Goal: Task Accomplishment & Management: Complete application form

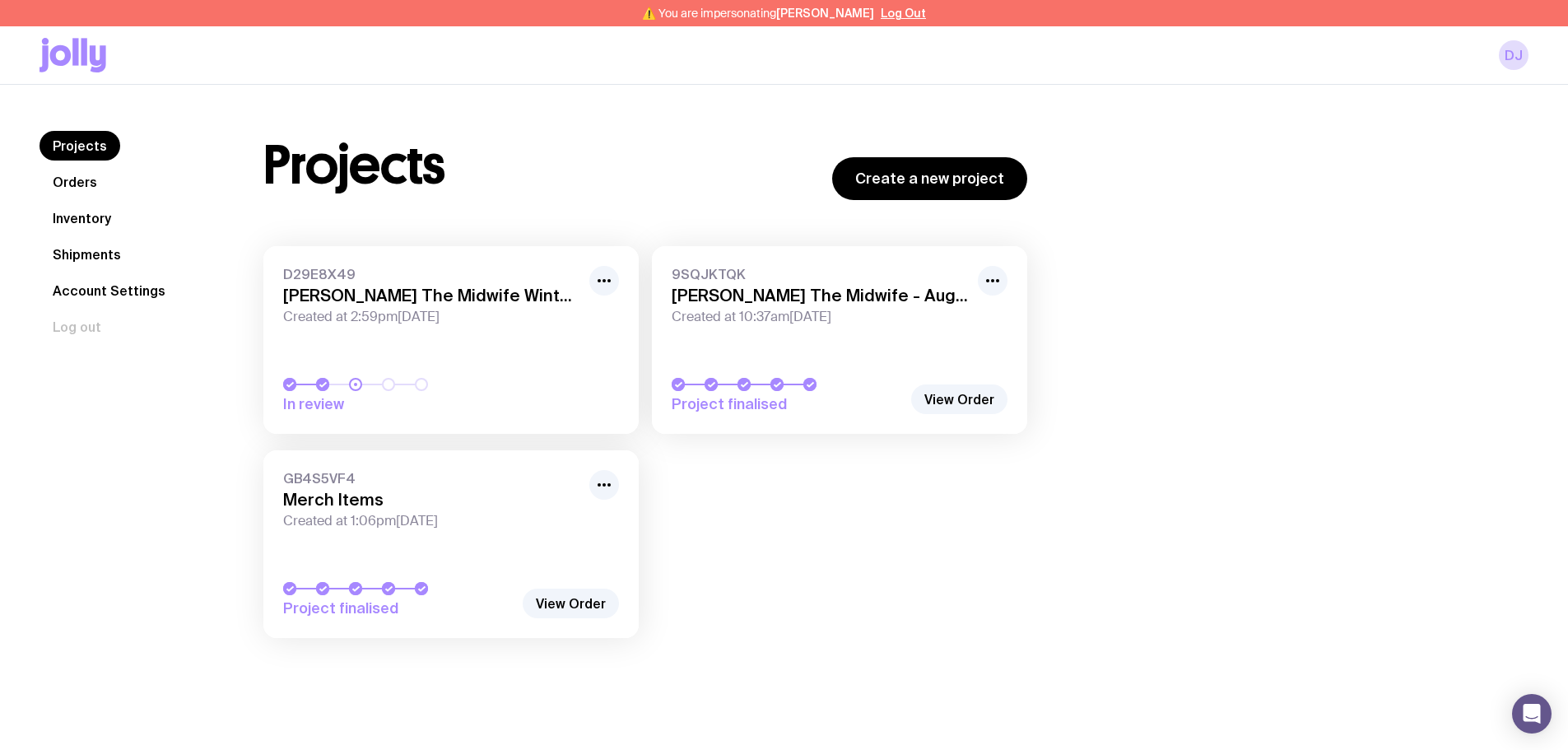
click at [100, 221] on link "Inventory" at bounding box center [81, 218] width 85 height 29
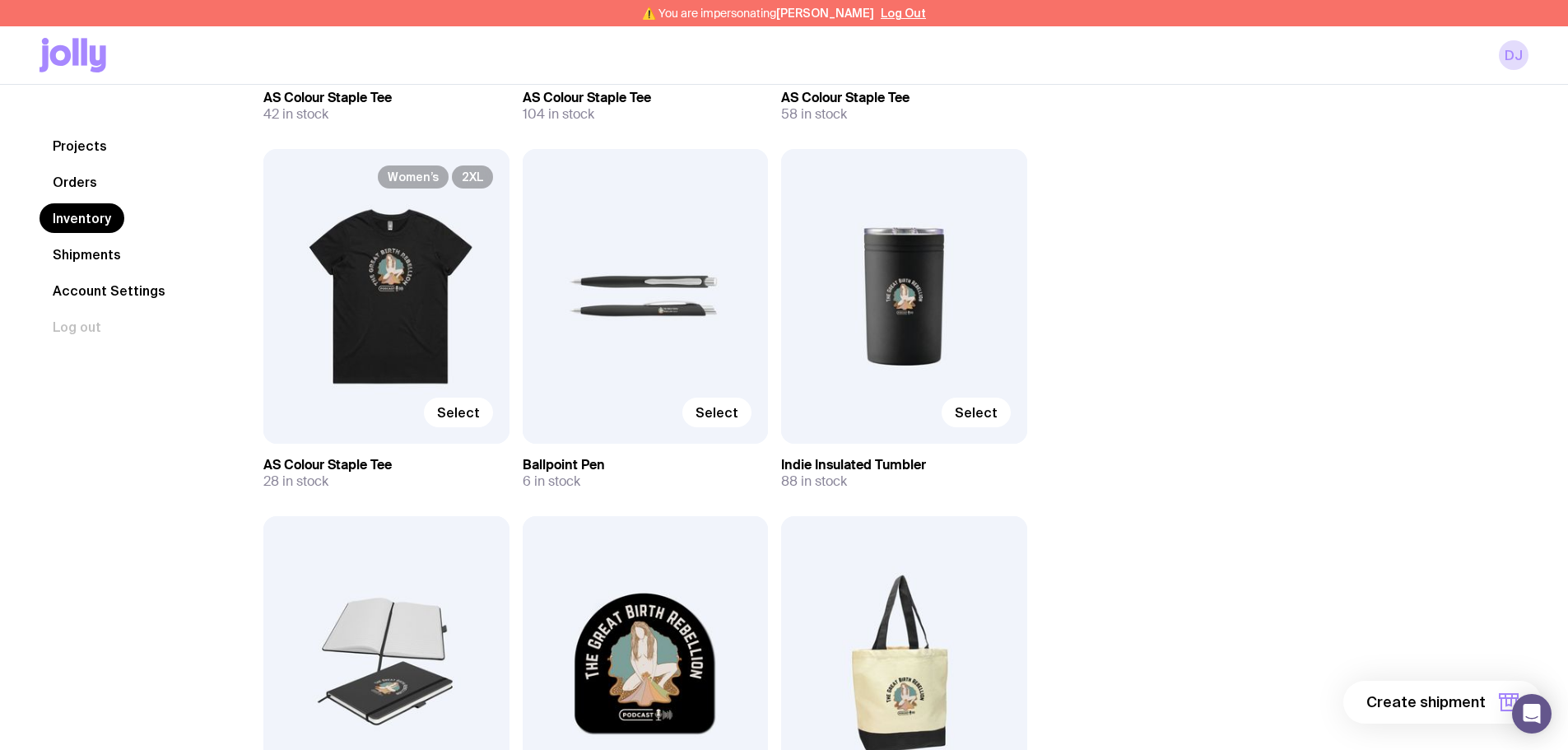
scroll to position [1976, 0]
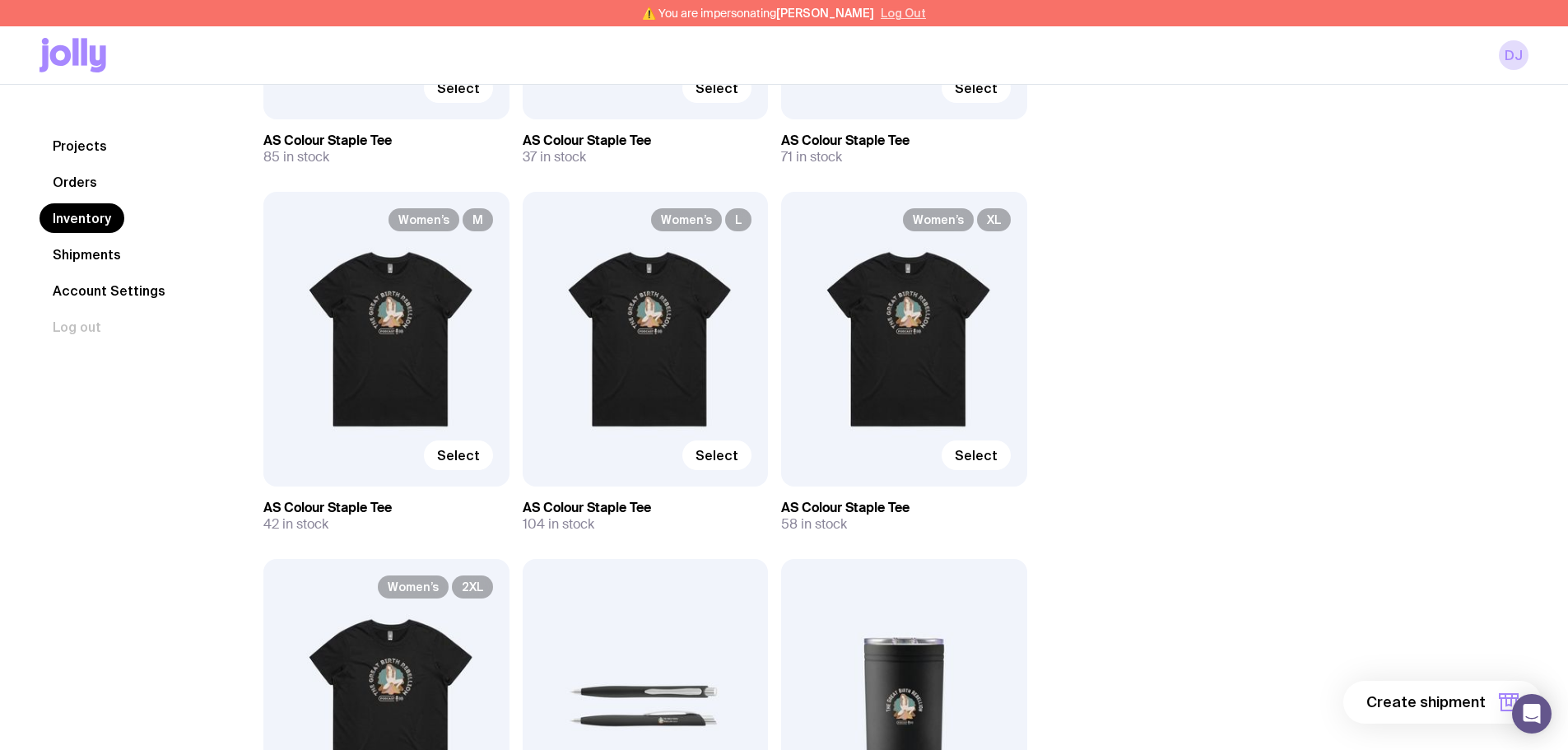
click at [898, 16] on button "Log Out" at bounding box center [903, 13] width 46 height 13
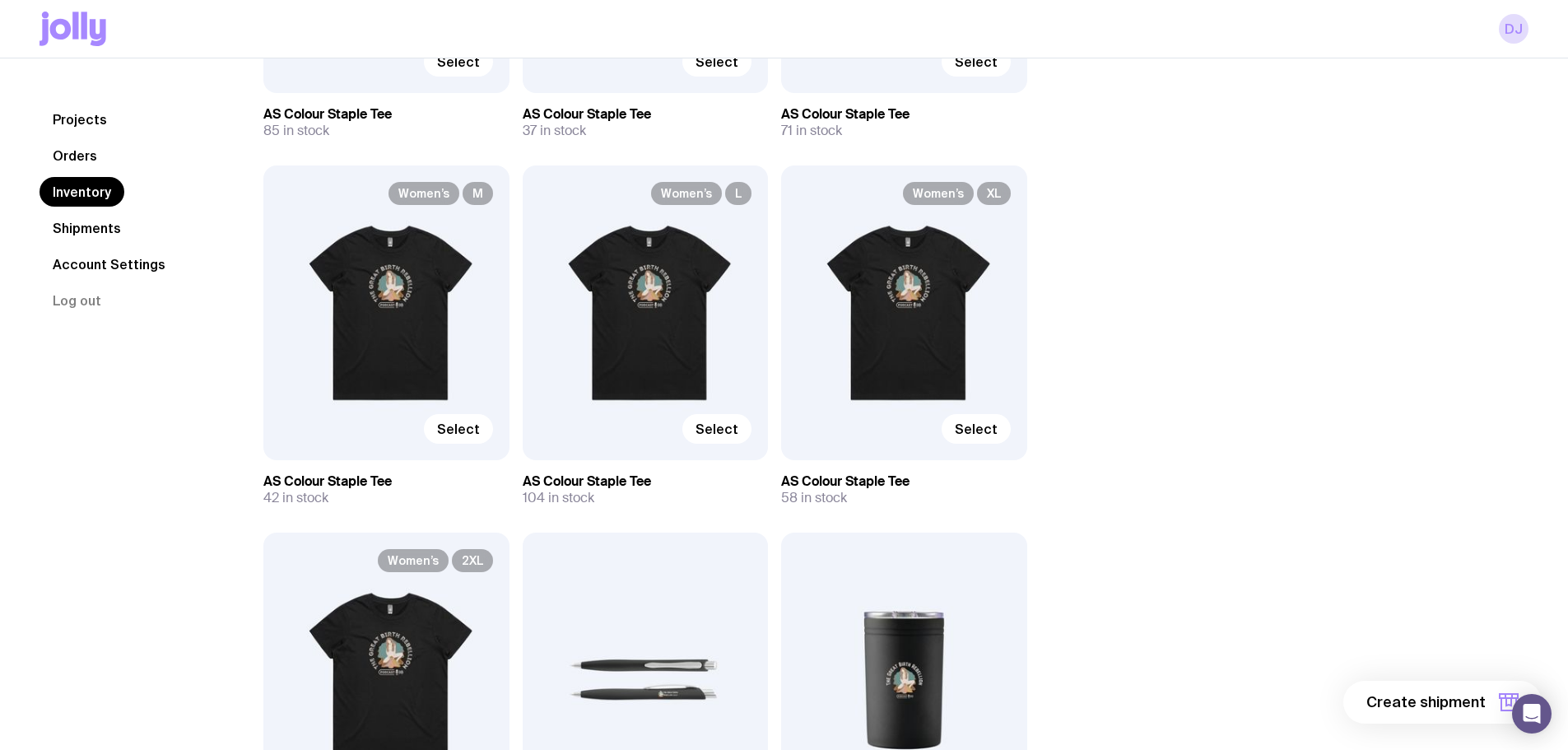
scroll to position [1537, 0]
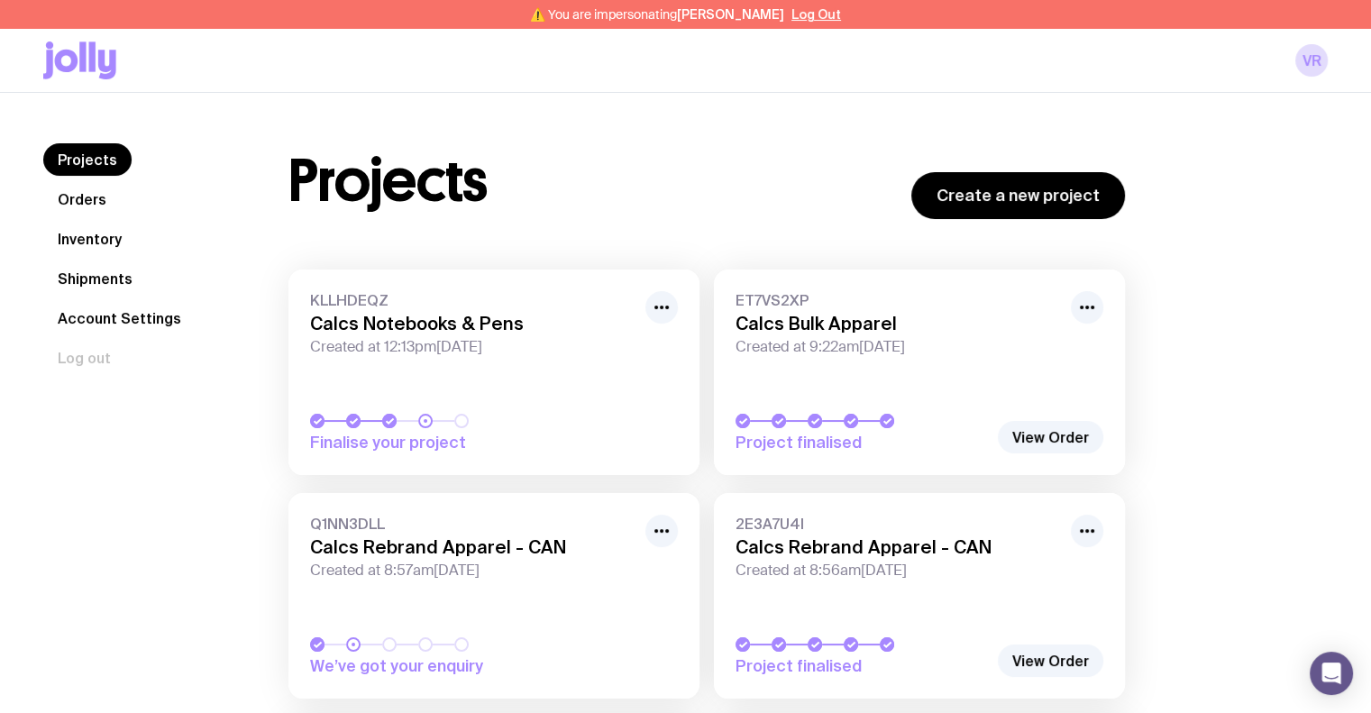
click at [83, 235] on link "Inventory" at bounding box center [89, 239] width 93 height 32
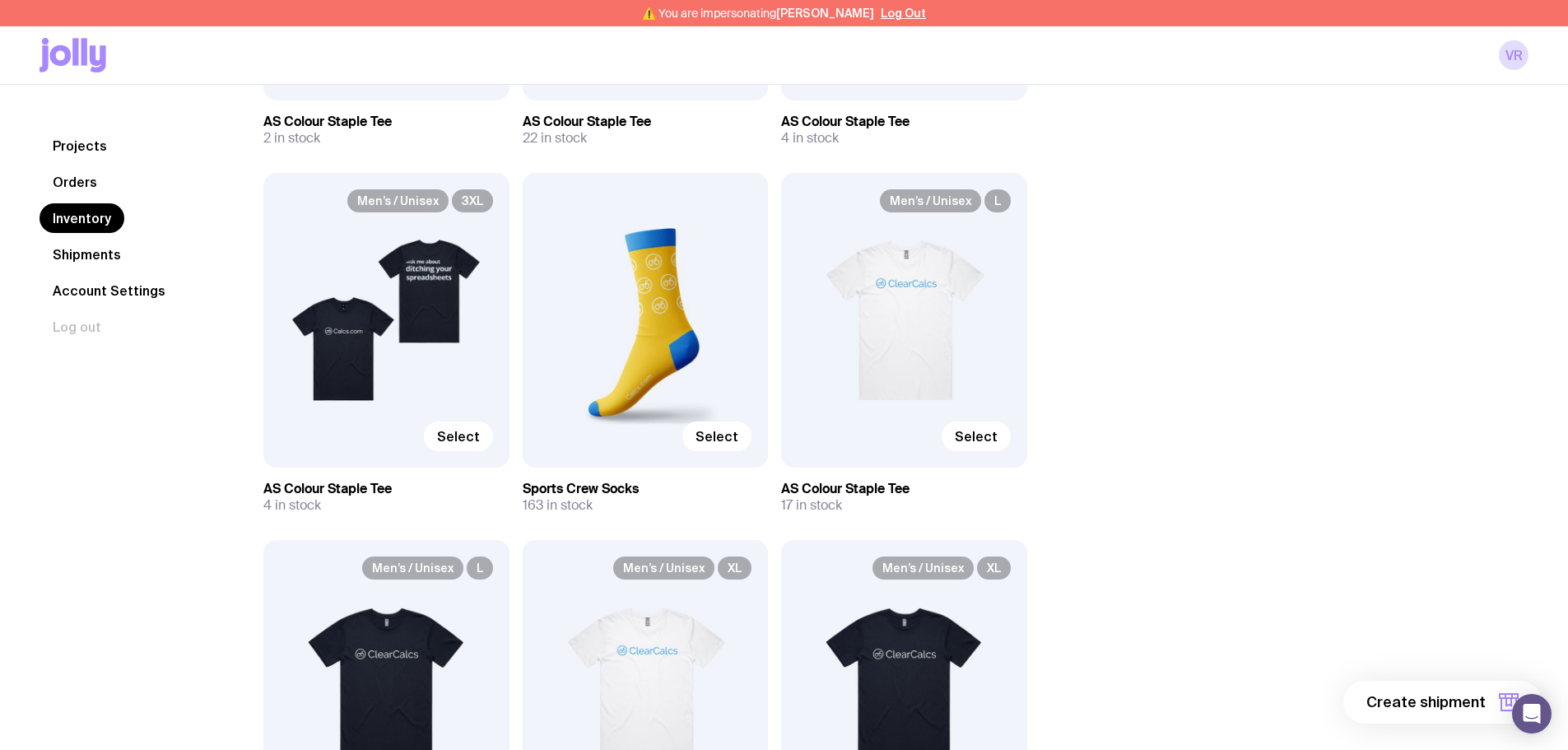
scroll to position [2682, 0]
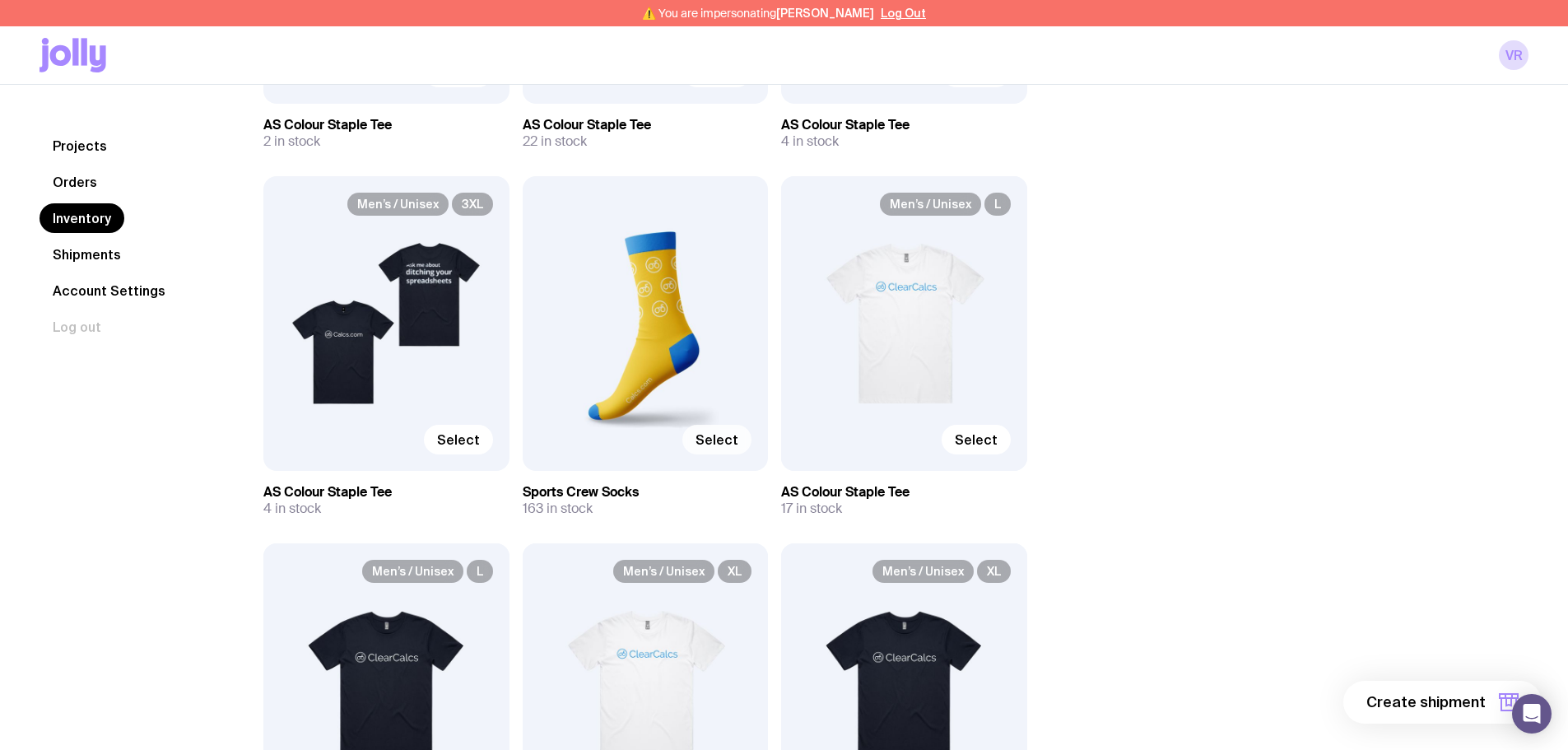
click at [732, 445] on span "Select" at bounding box center [717, 439] width 43 height 16
click at [0, 0] on input "Select" at bounding box center [0, 0] width 0 height 0
click at [1251, 650] on button "1 item" at bounding box center [1481, 702] width 121 height 43
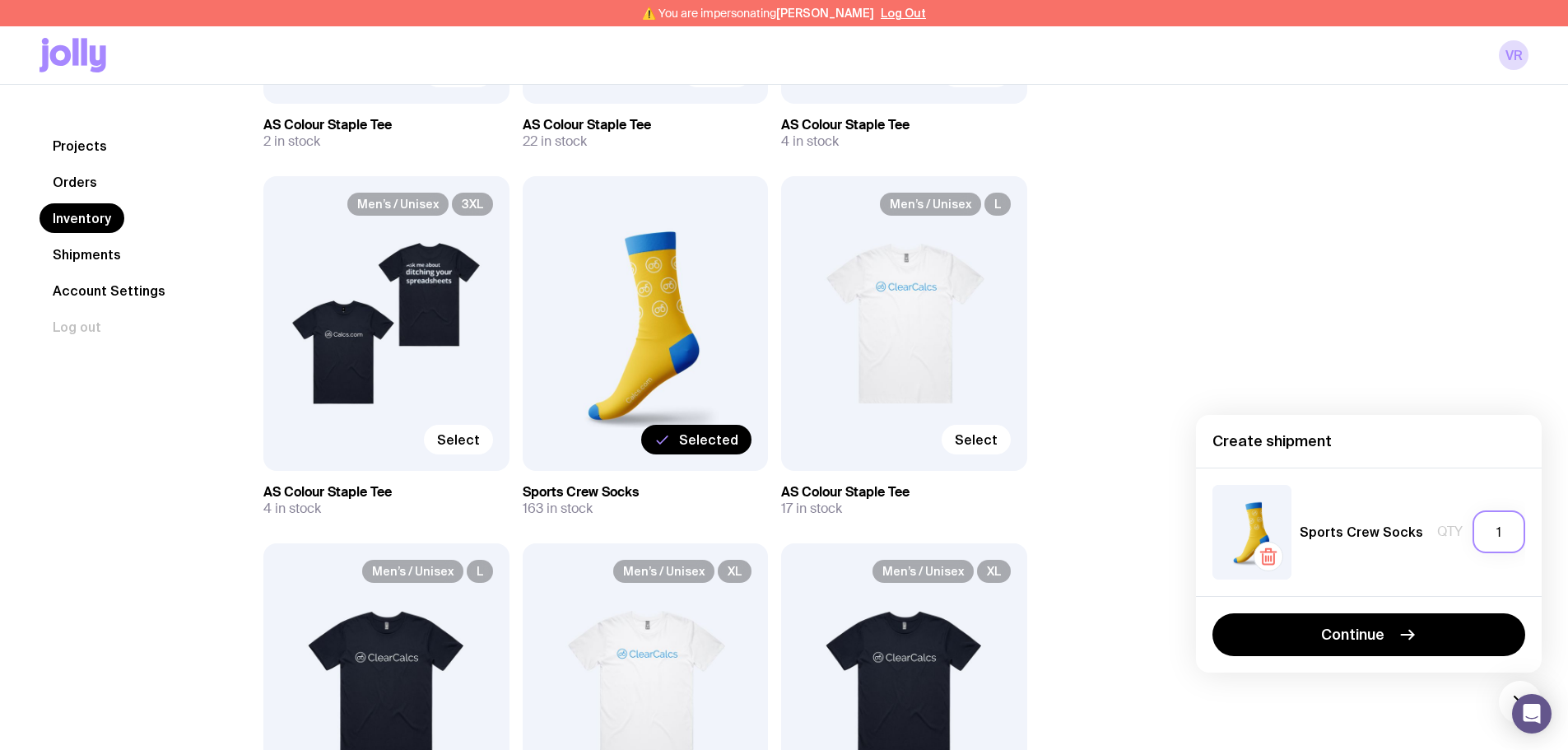
click at [1251, 533] on input "1" at bounding box center [1499, 532] width 53 height 43
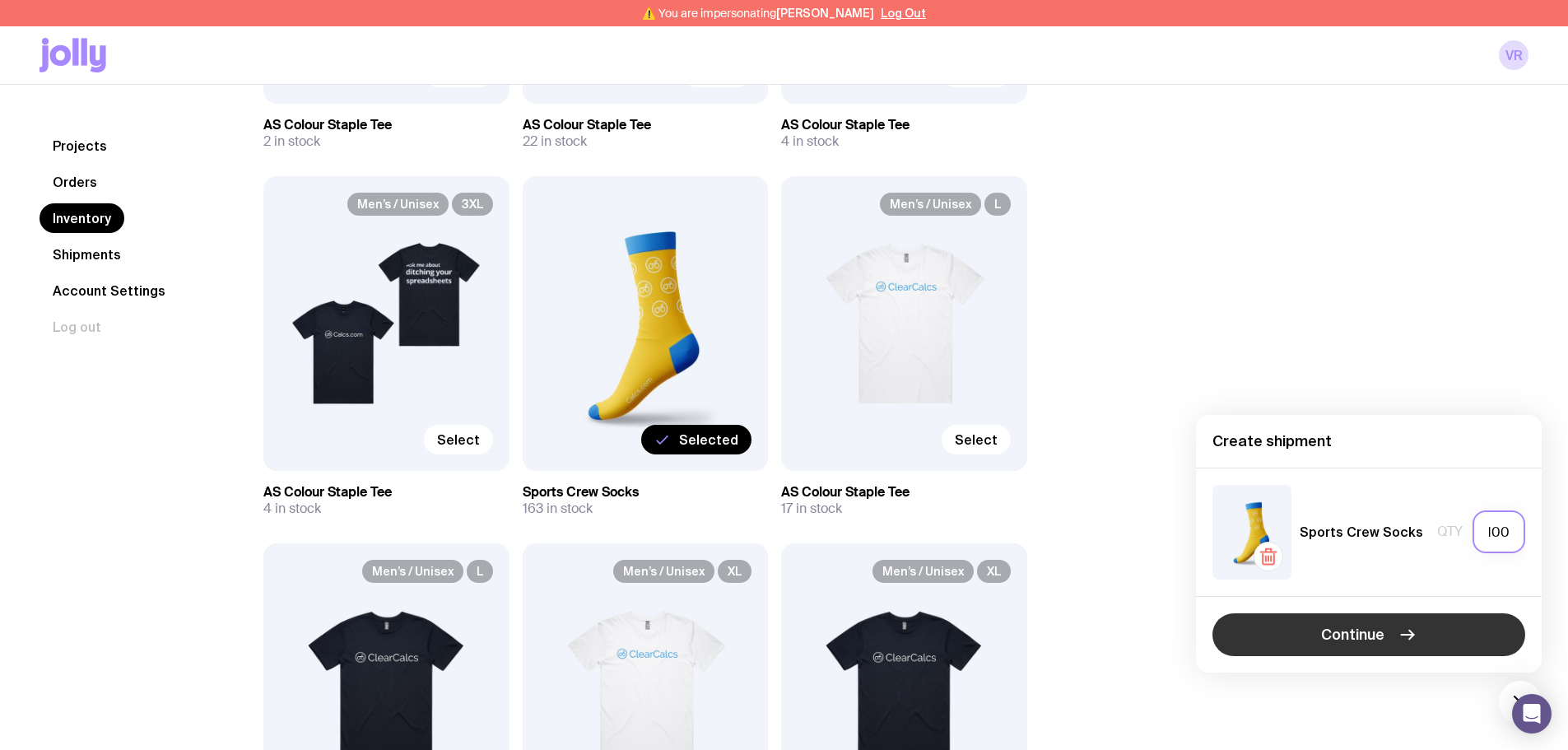
type input "100"
click at [1251, 636] on button "Continue" at bounding box center [1369, 634] width 312 height 43
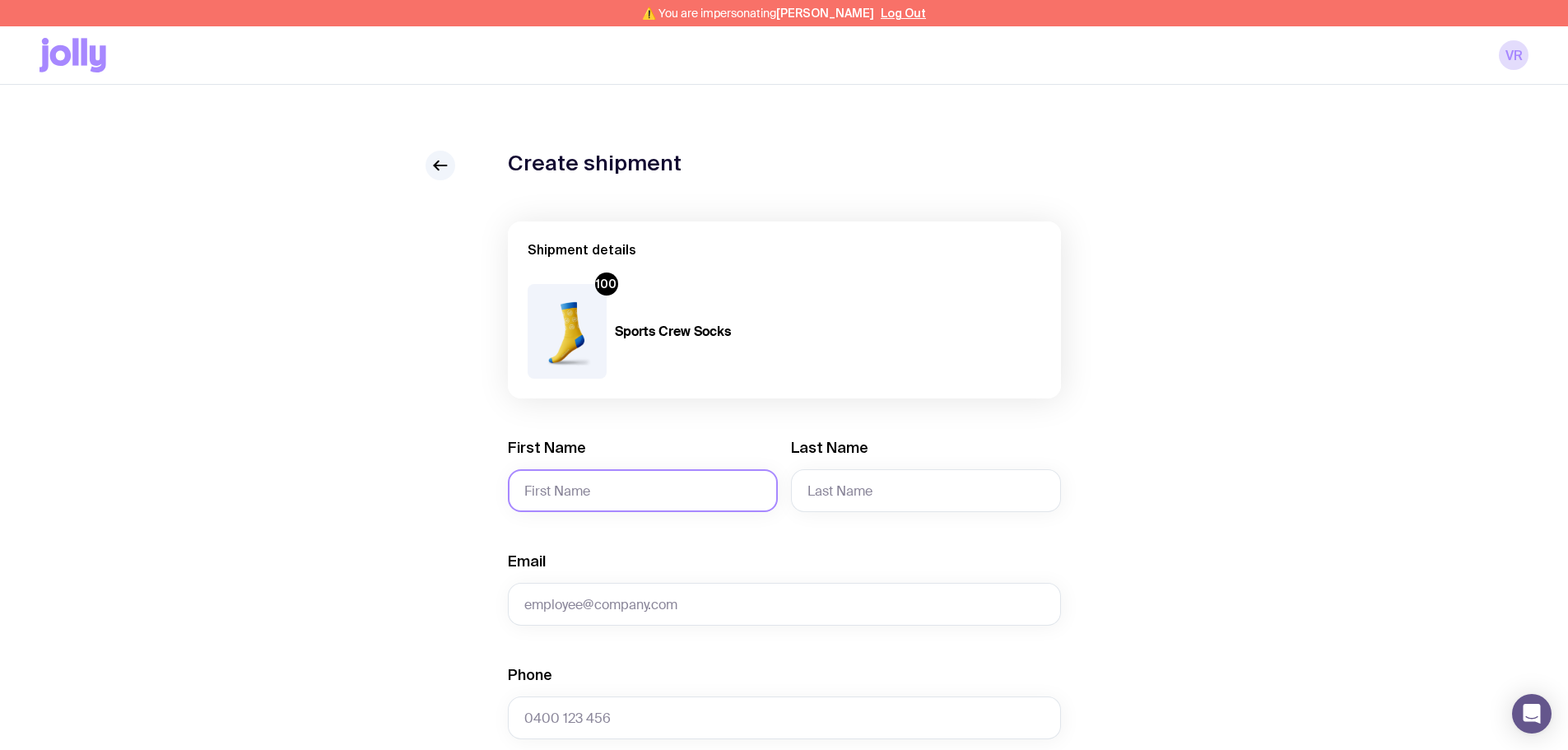
click at [635, 488] on input "First Name" at bounding box center [643, 491] width 270 height 43
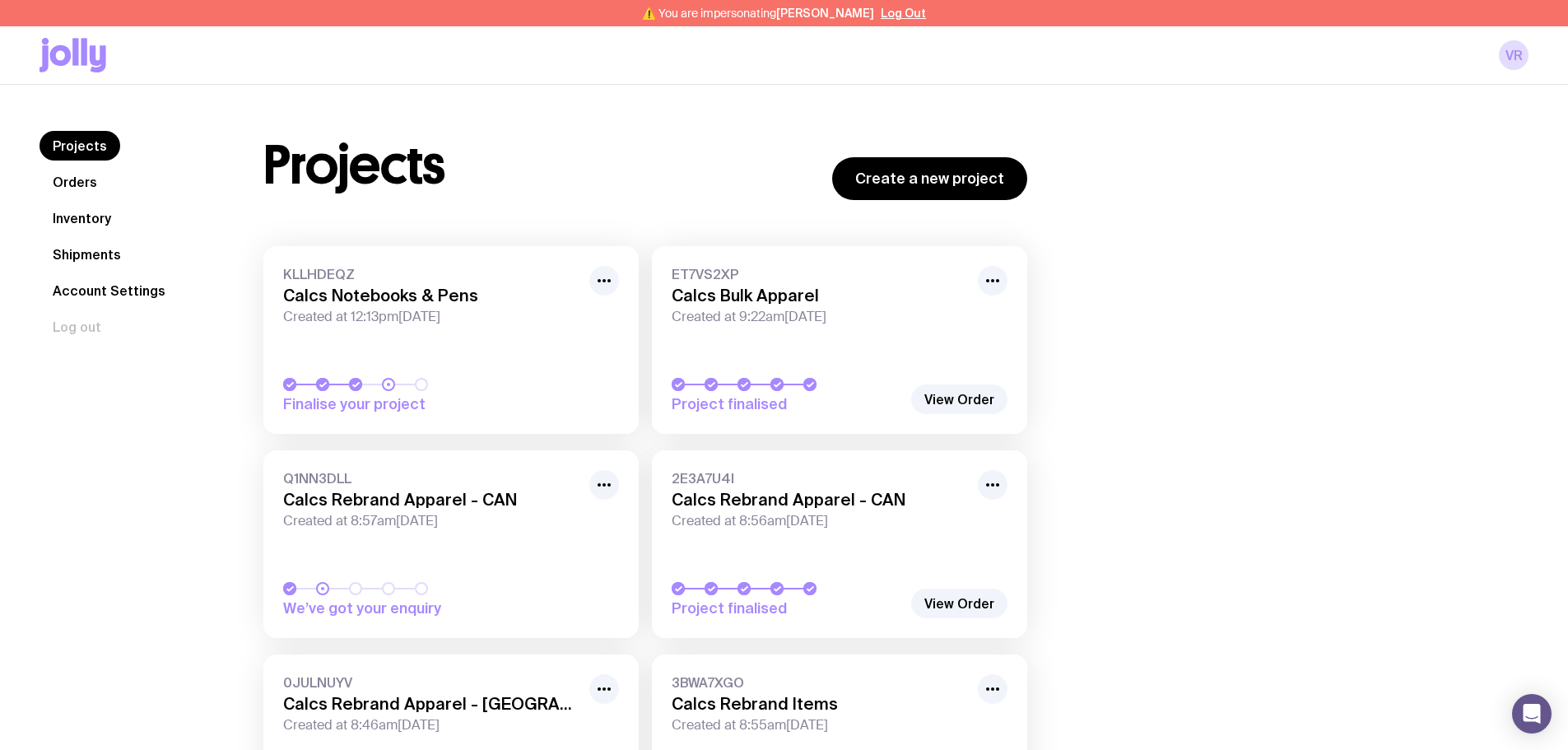
click at [114, 220] on link "Inventory" at bounding box center [81, 218] width 85 height 29
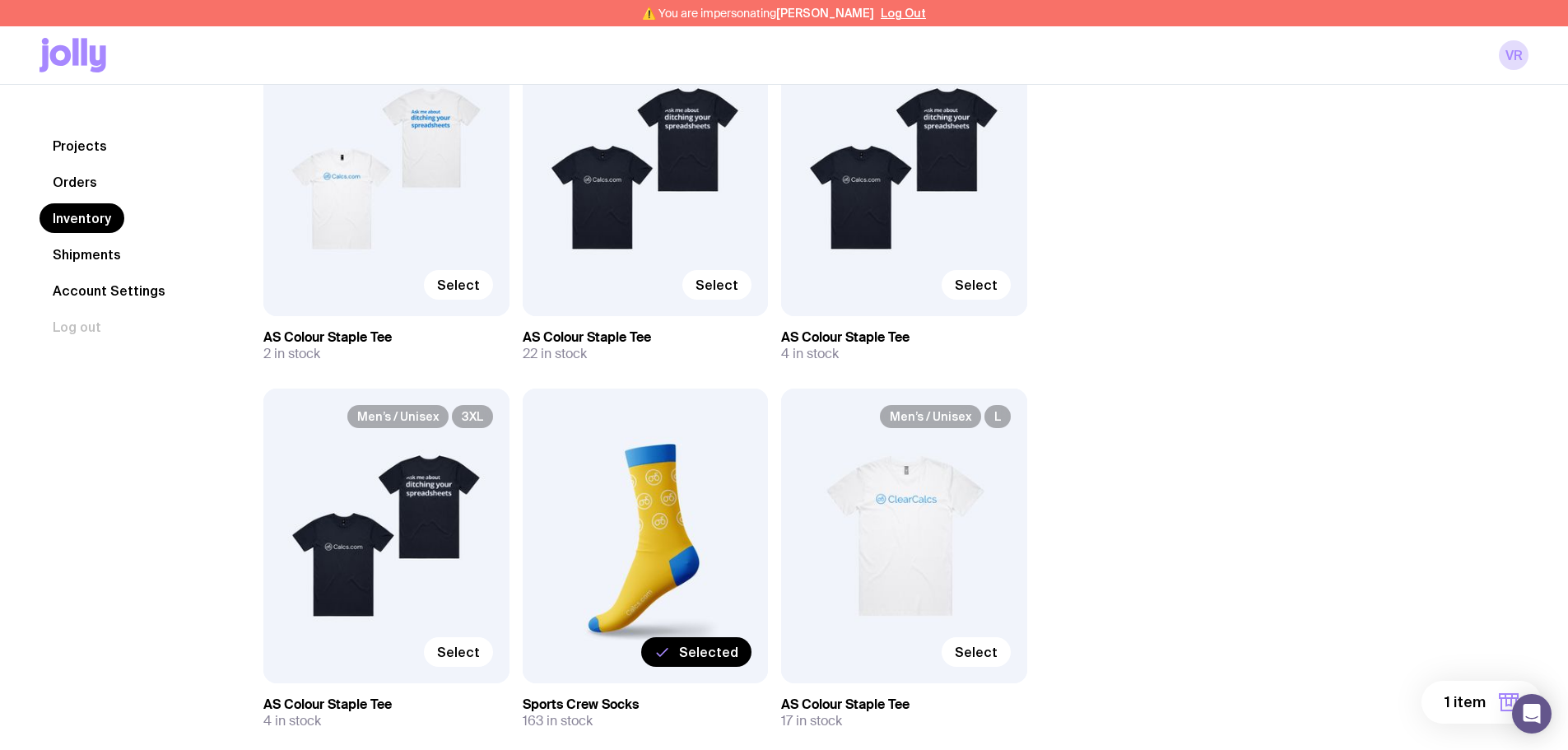
scroll to position [2635, 0]
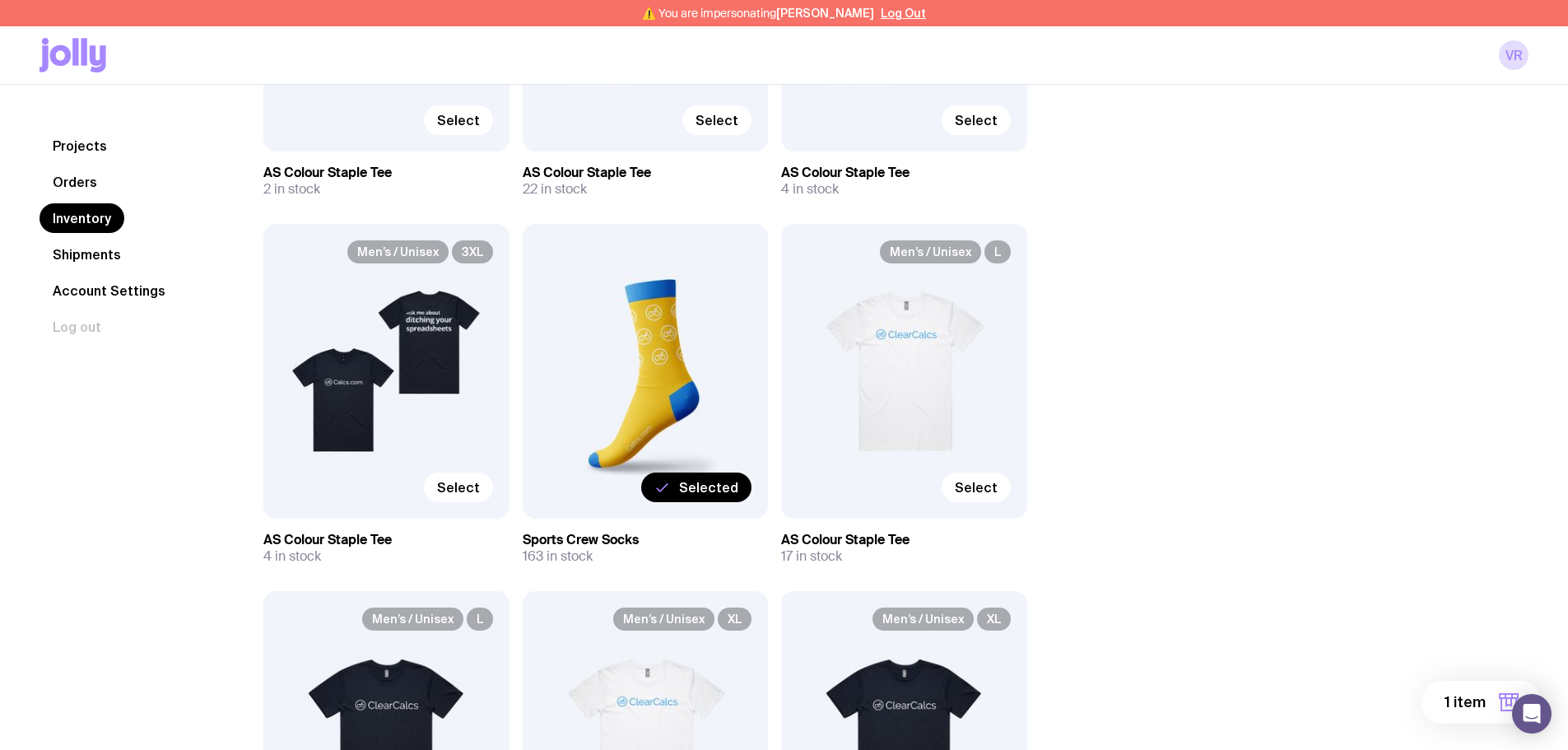
click at [1251, 650] on button "1 item" at bounding box center [1481, 702] width 121 height 43
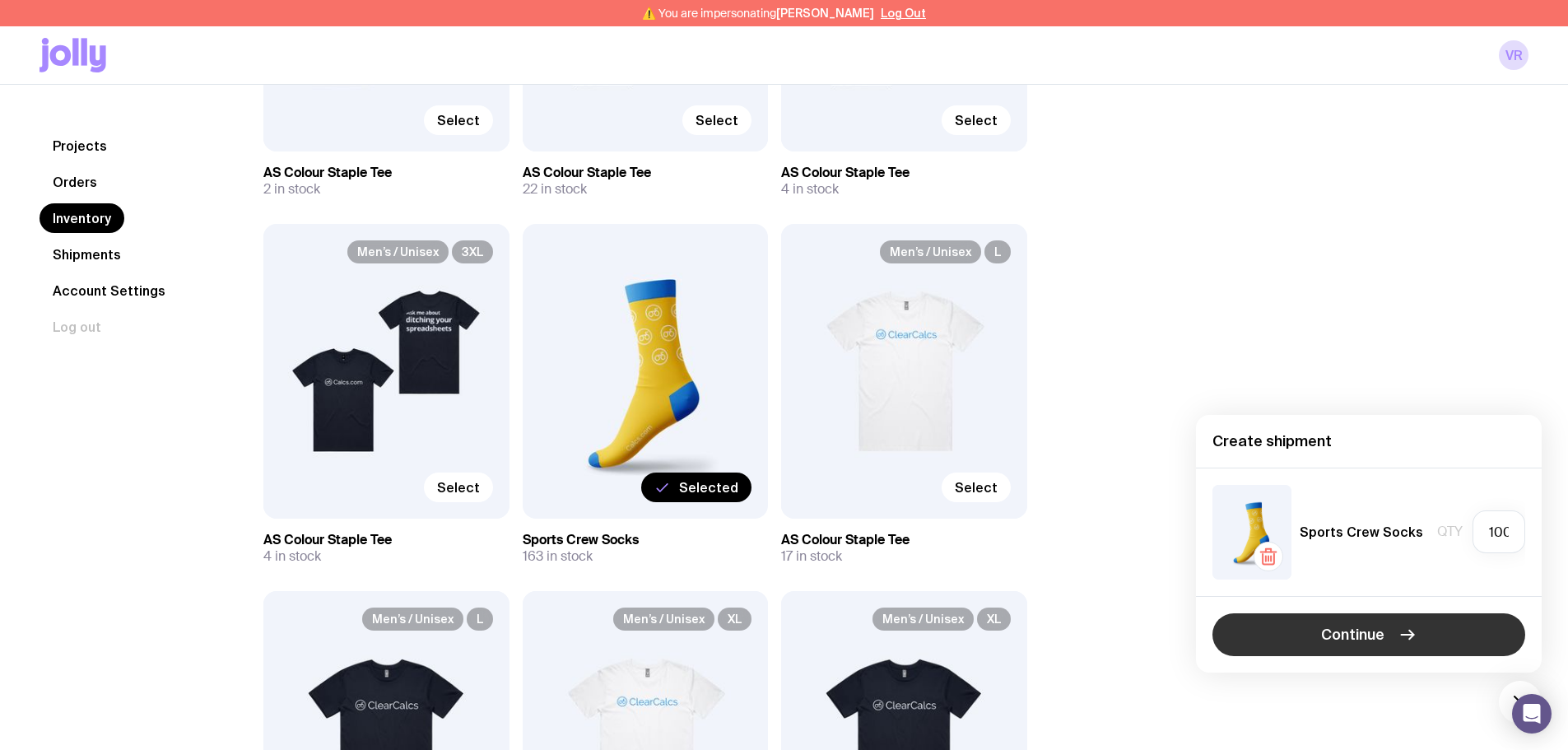
click at [1251, 625] on span "Continue" at bounding box center [1352, 635] width 63 height 20
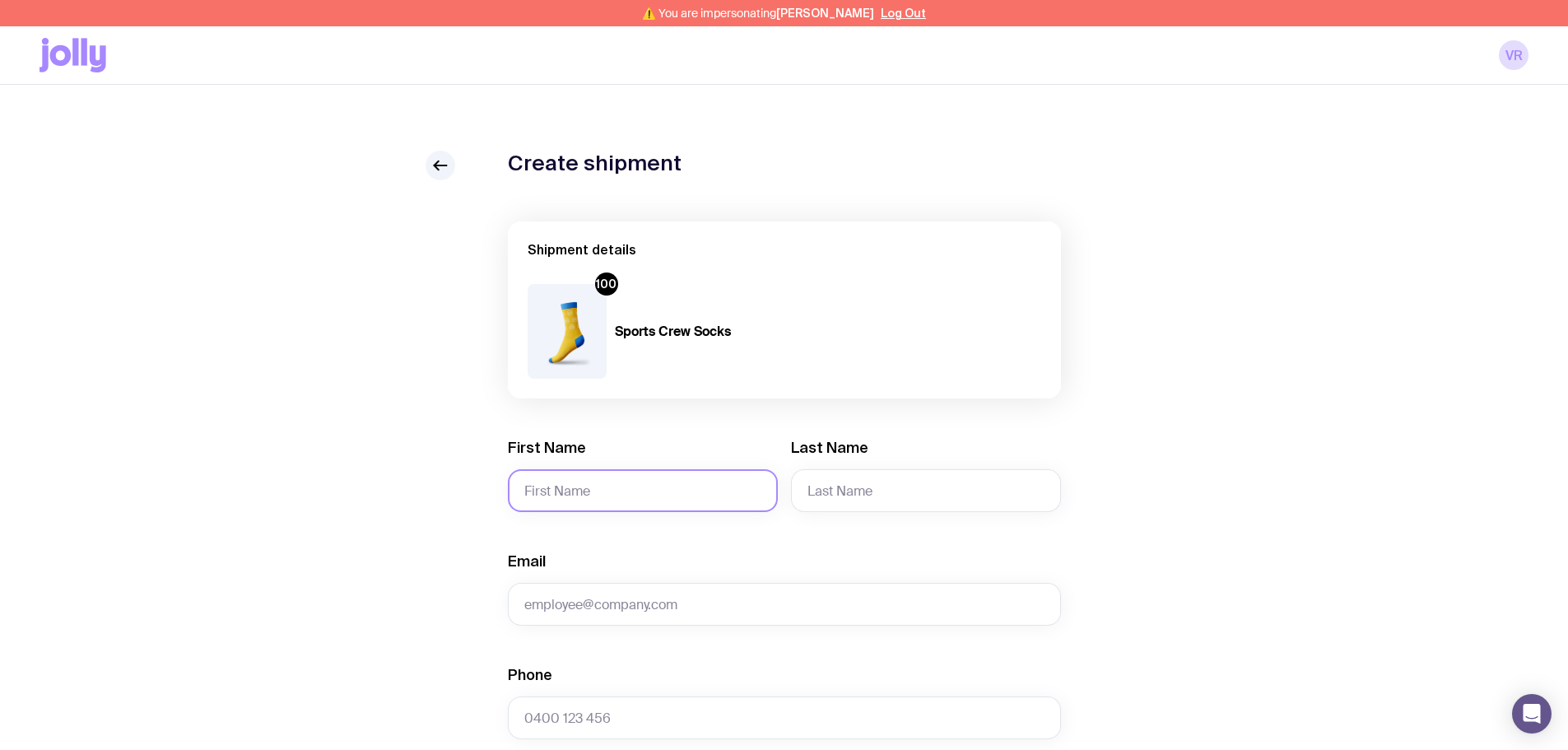
click at [654, 484] on input "First Name" at bounding box center [643, 491] width 270 height 43
type input "Laurent"
type input "Gerin"
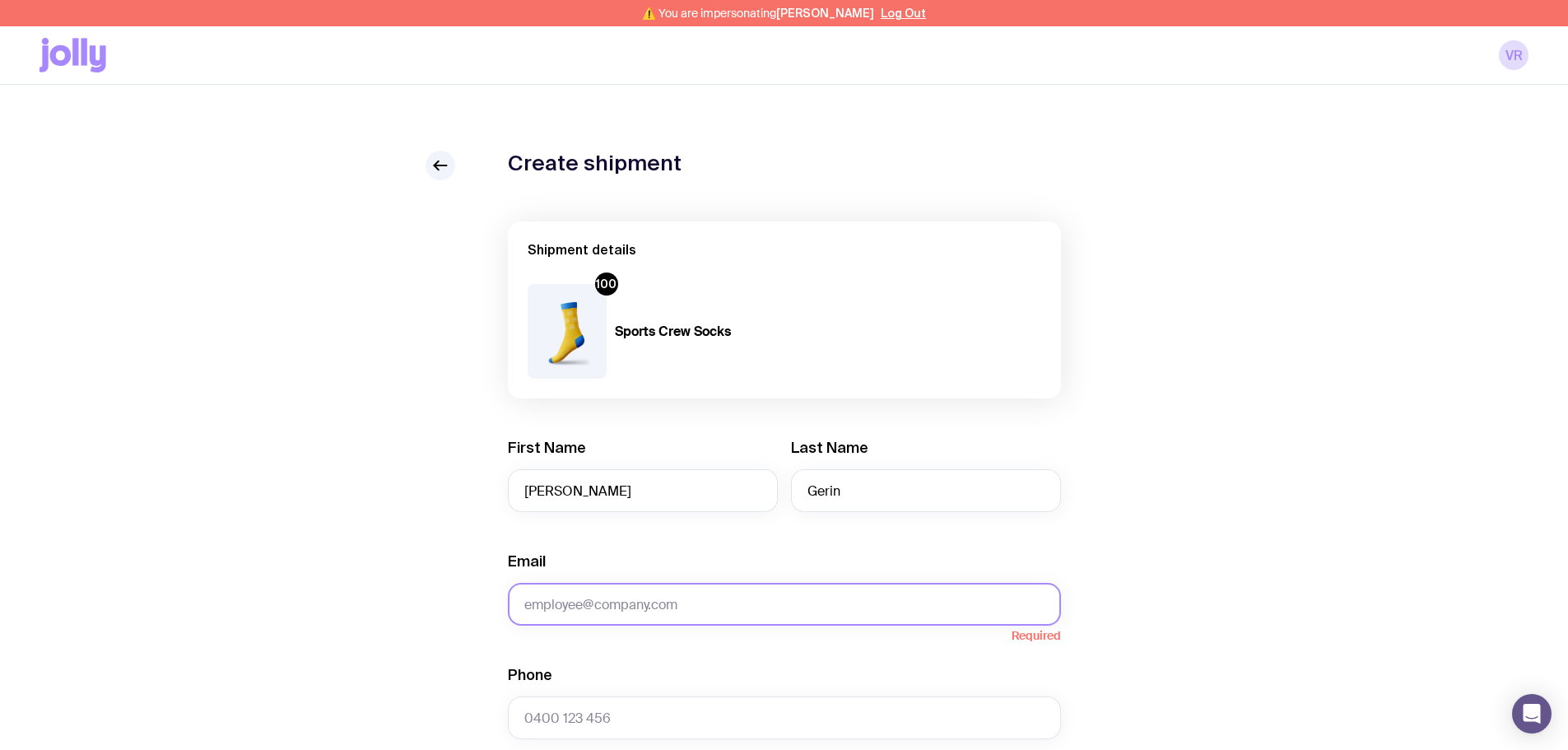
drag, startPoint x: 668, startPoint y: 601, endPoint x: 674, endPoint y: 594, distance: 9.2
click at [668, 601] on input "Email" at bounding box center [784, 604] width 553 height 43
paste input "laurent.gerin@clearcalcs.com"
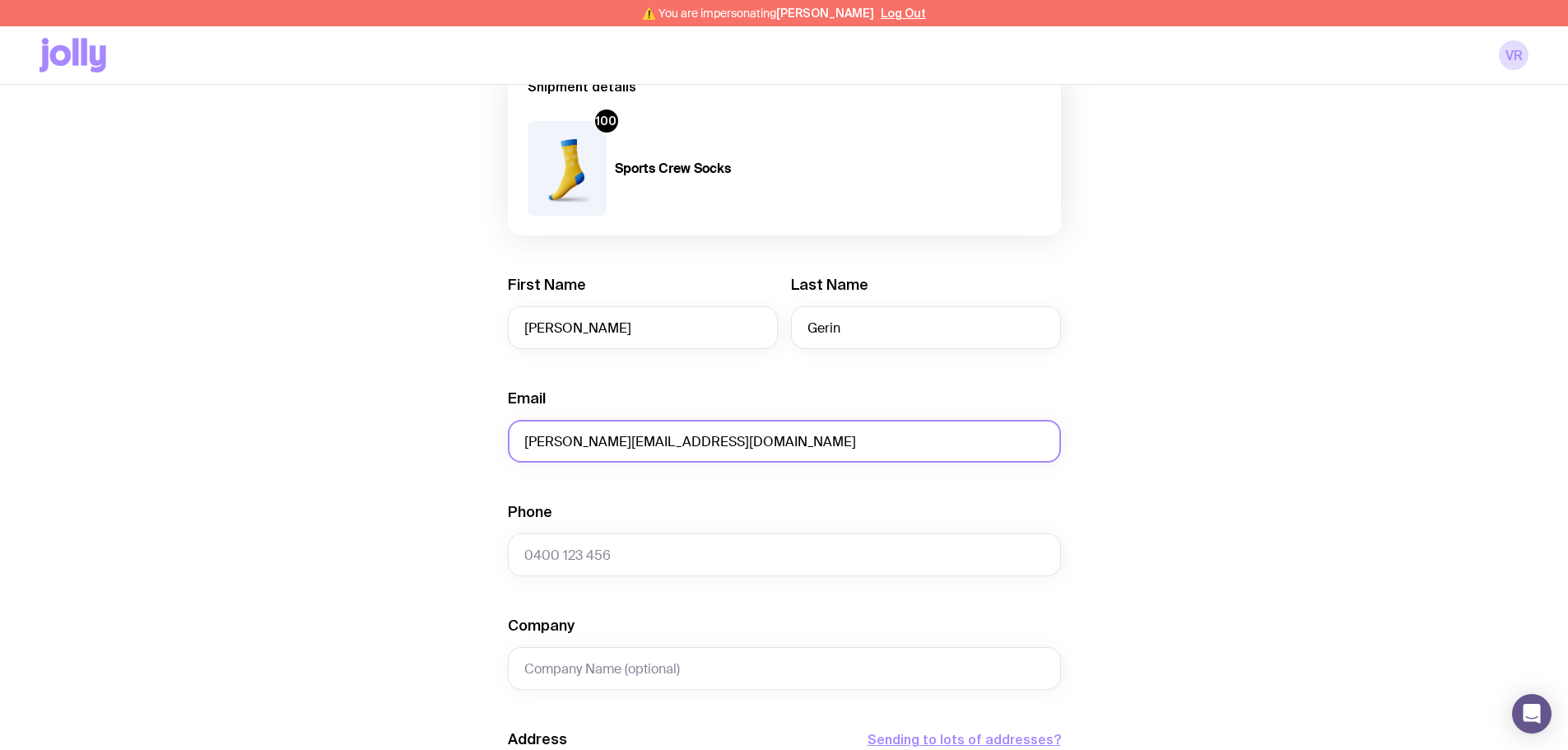
scroll to position [164, 0]
type input "laurent.gerin@clearcalcs.com"
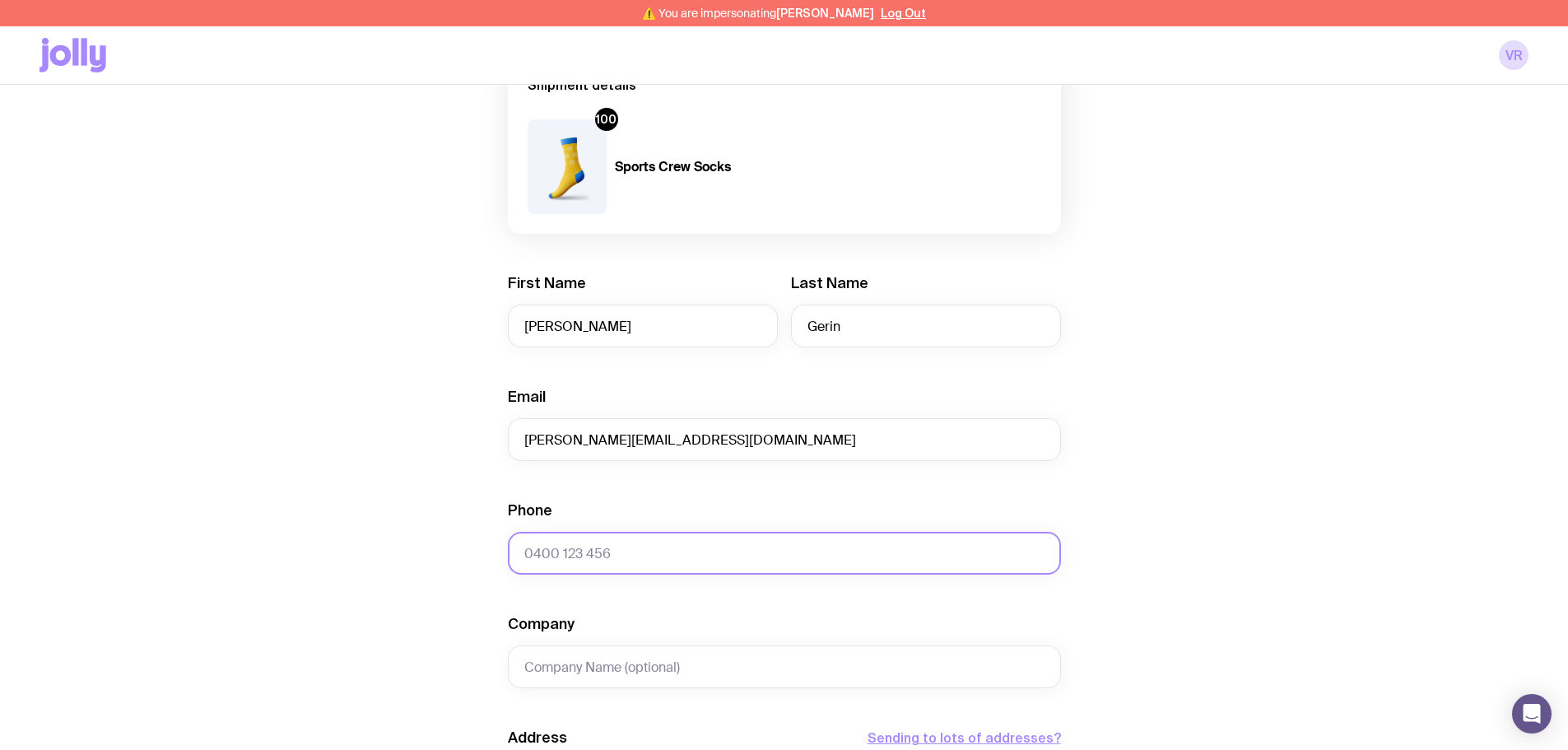
click at [575, 544] on input "Phone" at bounding box center [784, 553] width 553 height 43
paste input "+1 (613) 791-6125"
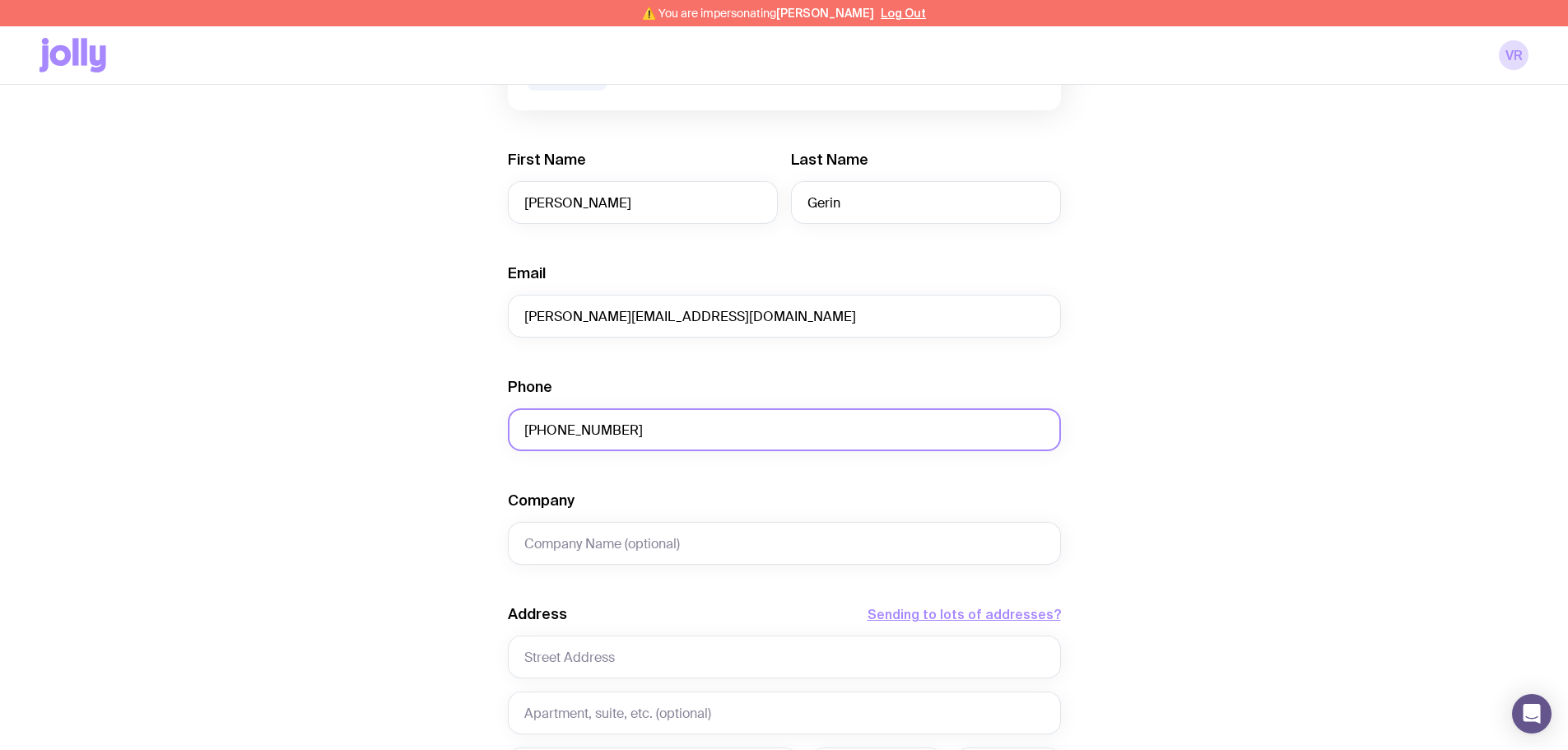
scroll to position [329, 0]
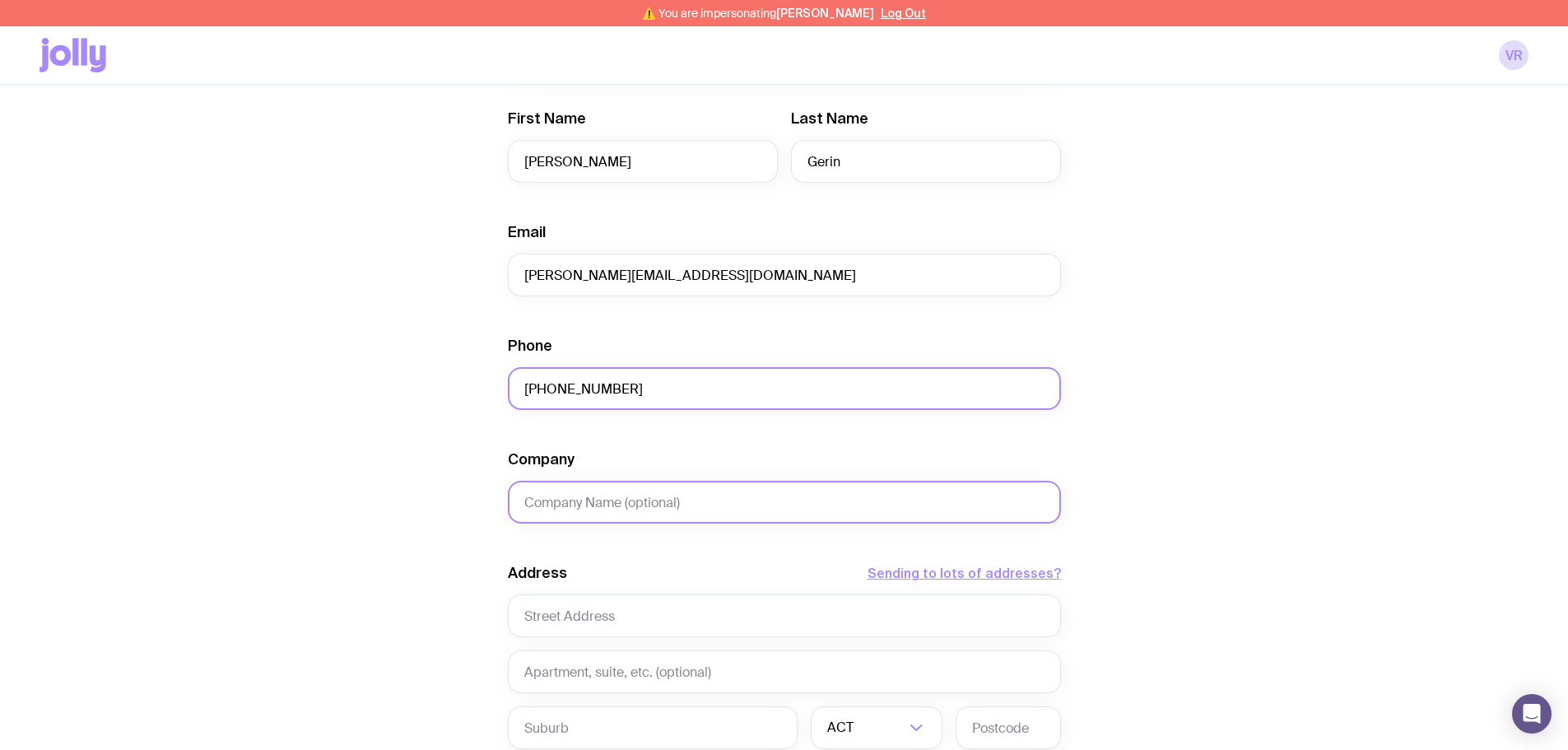
type input "+1 (613) 791-6125"
click at [753, 502] on input "Company" at bounding box center [784, 502] width 553 height 43
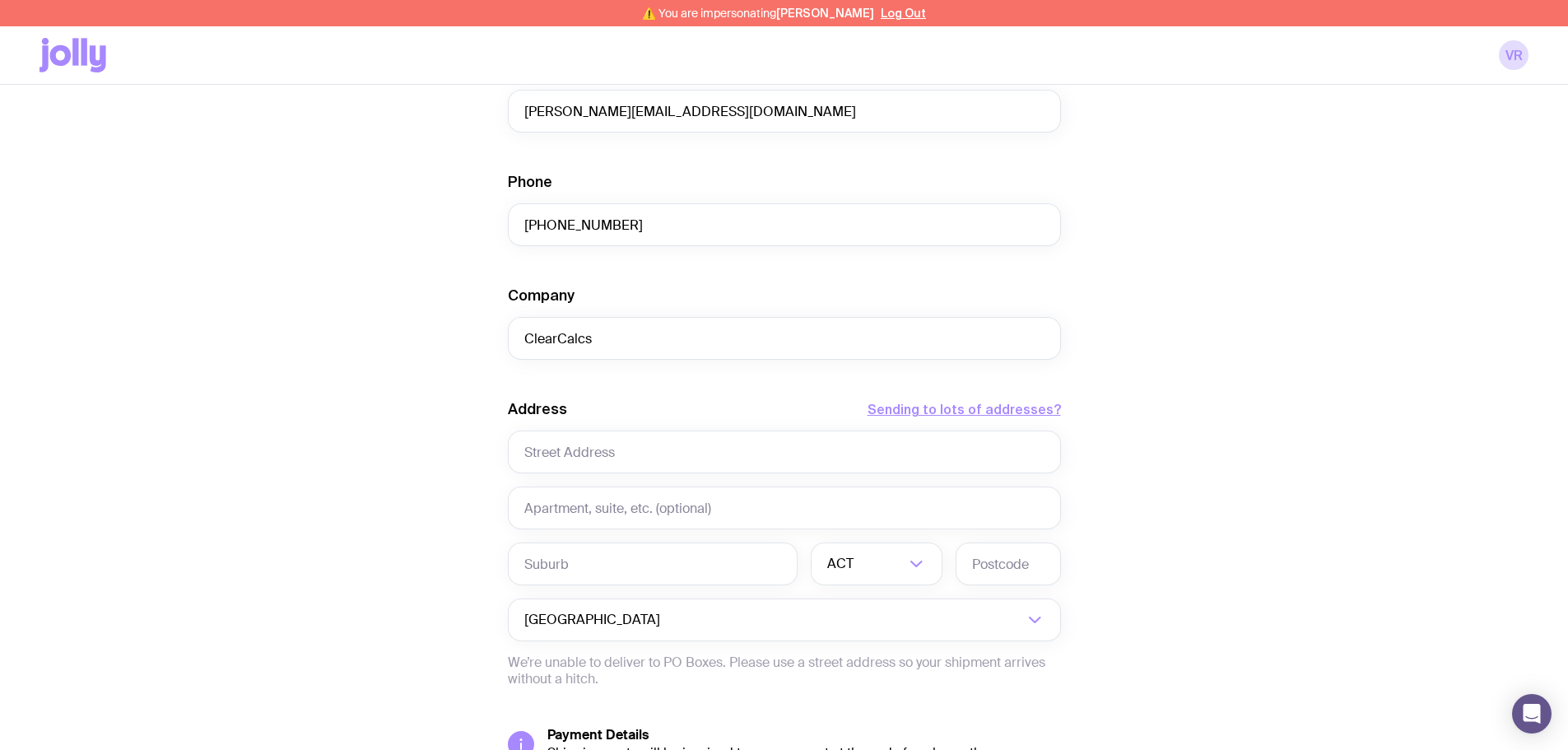
scroll to position [494, 0]
click at [626, 456] on input "text" at bounding box center [784, 450] width 553 height 43
drag, startPoint x: 612, startPoint y: 338, endPoint x: 489, endPoint y: 336, distance: 123.0
click at [489, 336] on div "Create shipment Shipment details 100 Sports Crew Socks First Name Laurent Last …" at bounding box center [784, 282] width 1489 height 1252
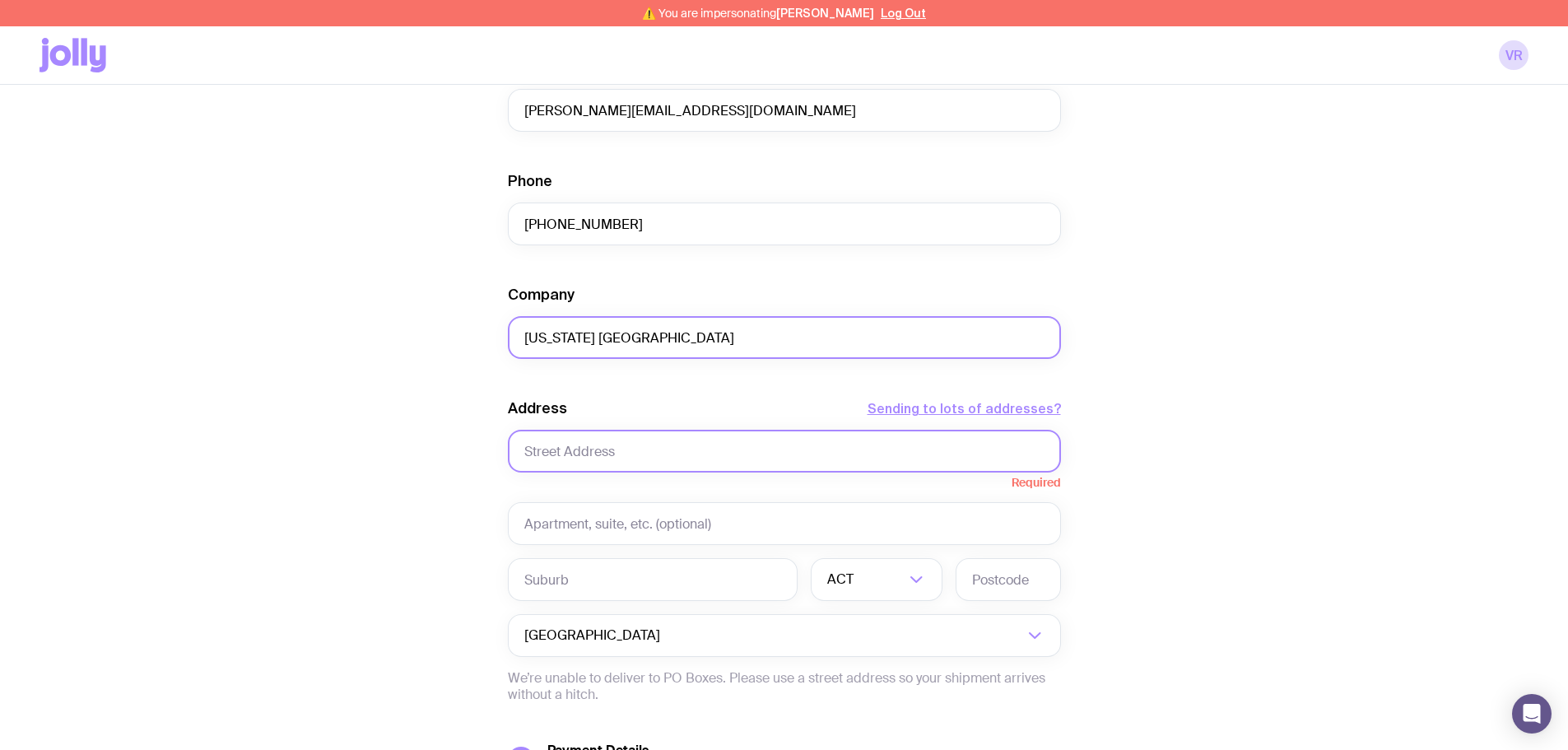
type input "New York Hilton Midtown"
click at [597, 457] on input "text" at bounding box center [784, 450] width 553 height 43
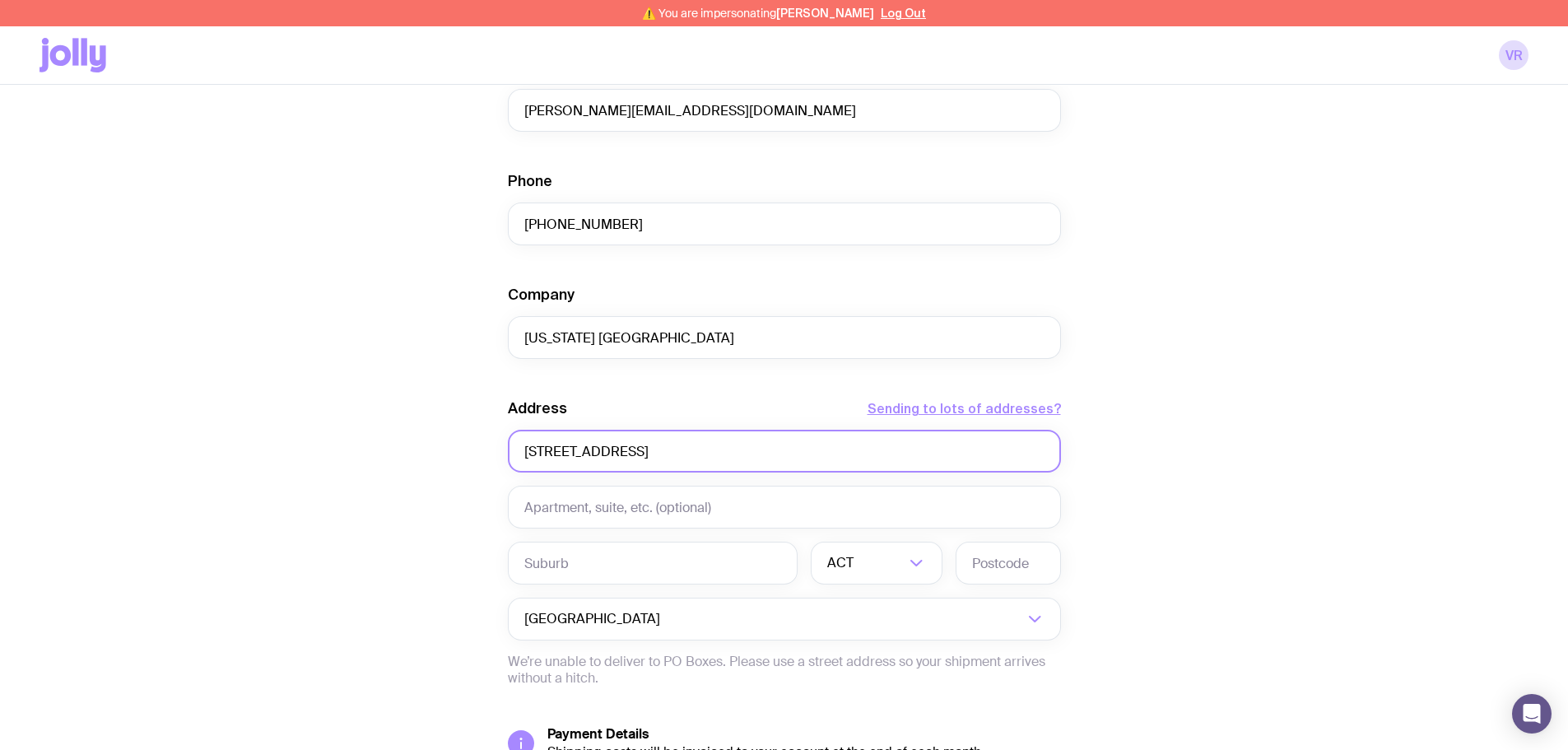
type input "1335 Avenue of the Americas"
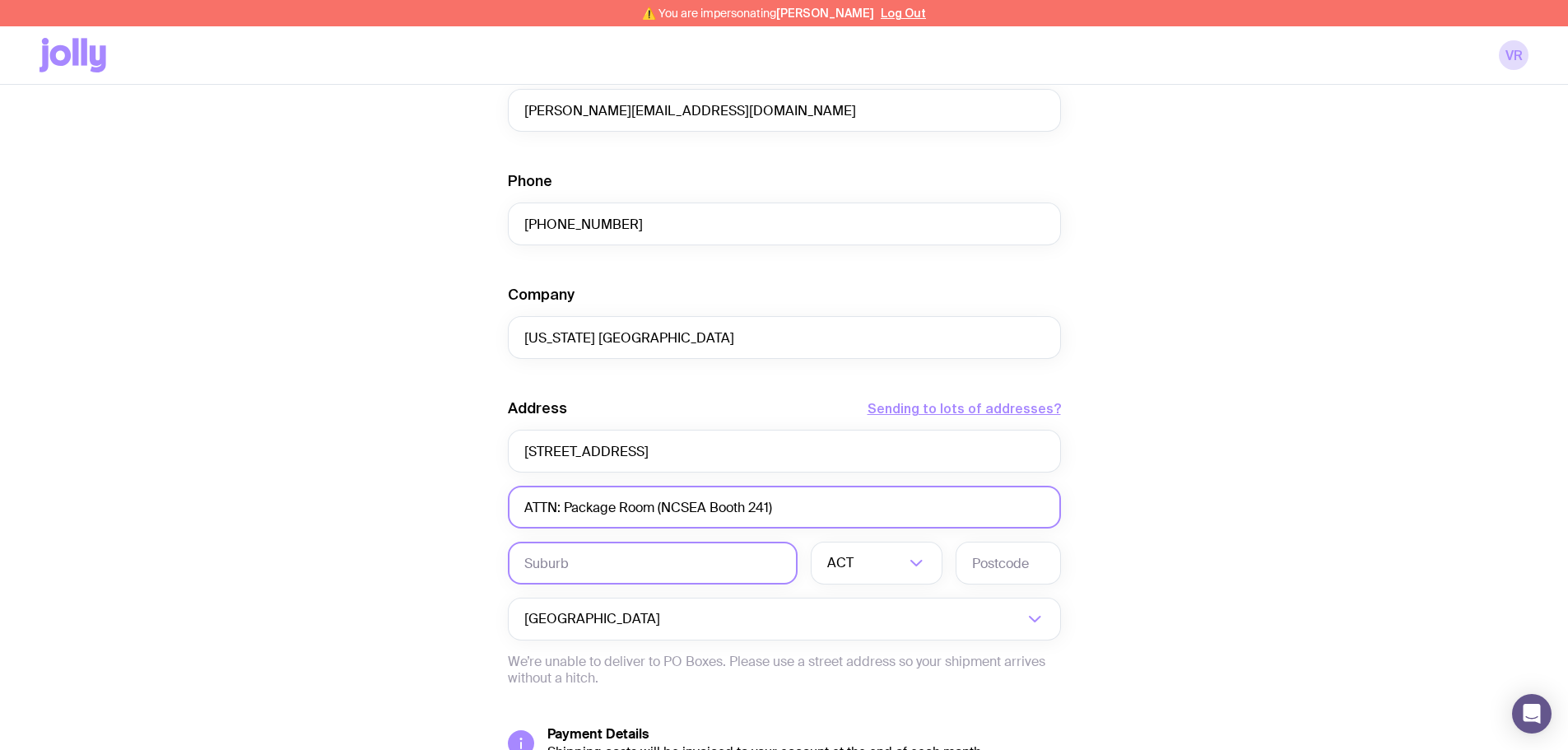
type input "ATTN: Package Room (NCSEA Booth 241)"
click at [563, 558] on input "text" at bounding box center [652, 563] width 289 height 43
type input "1"
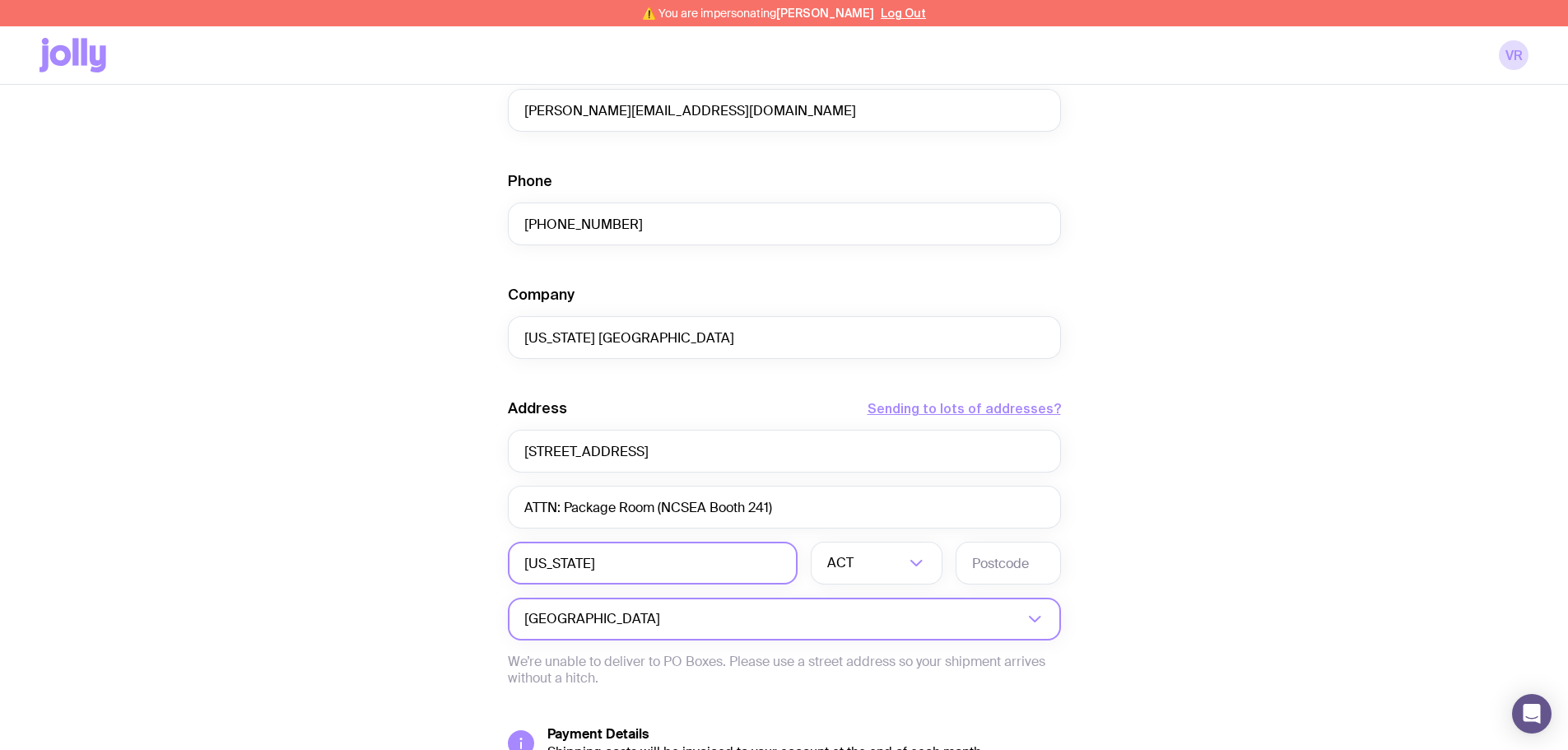
type input "New York"
click at [663, 619] on input "Search for option" at bounding box center [843, 618] width 360 height 43
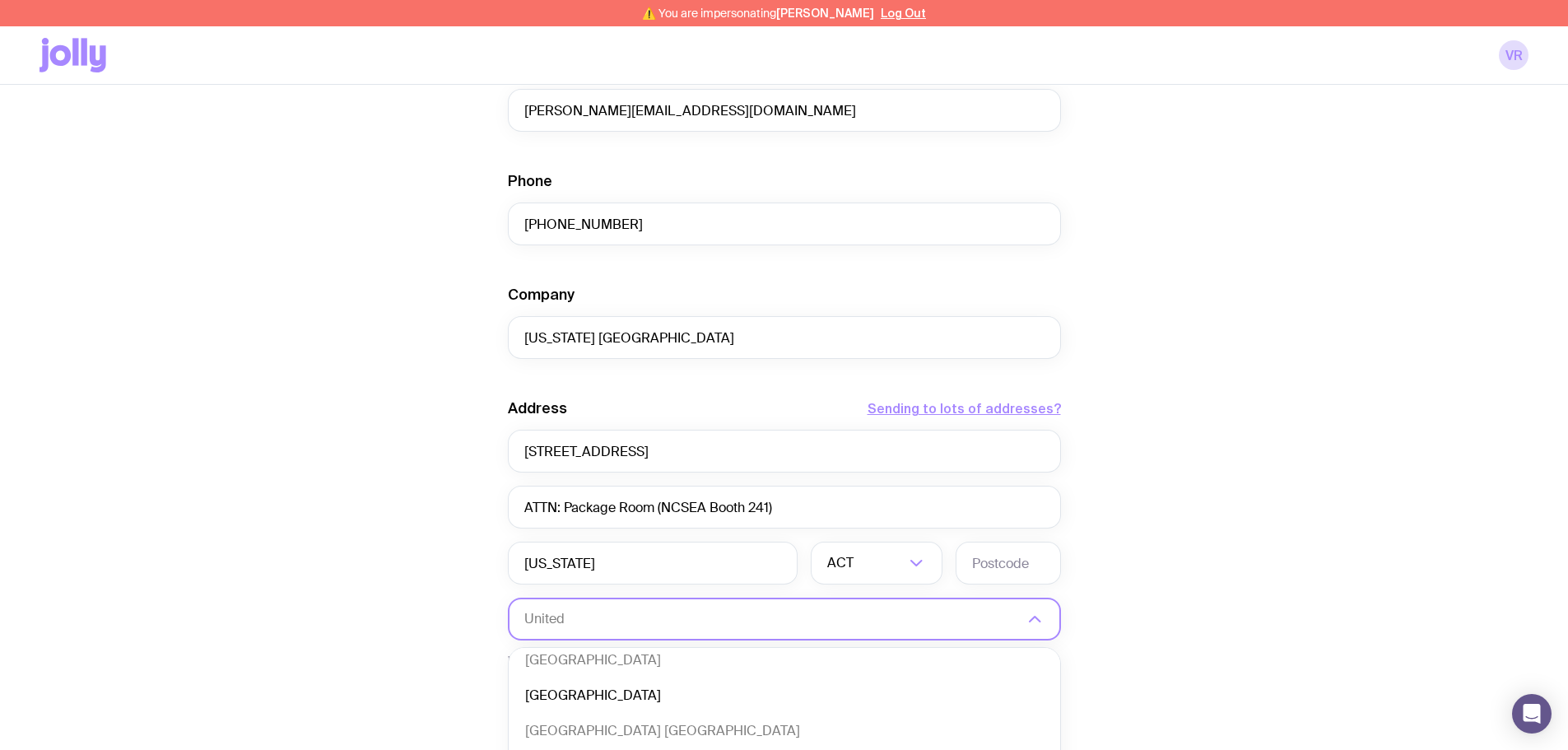
scroll to position [653, 0]
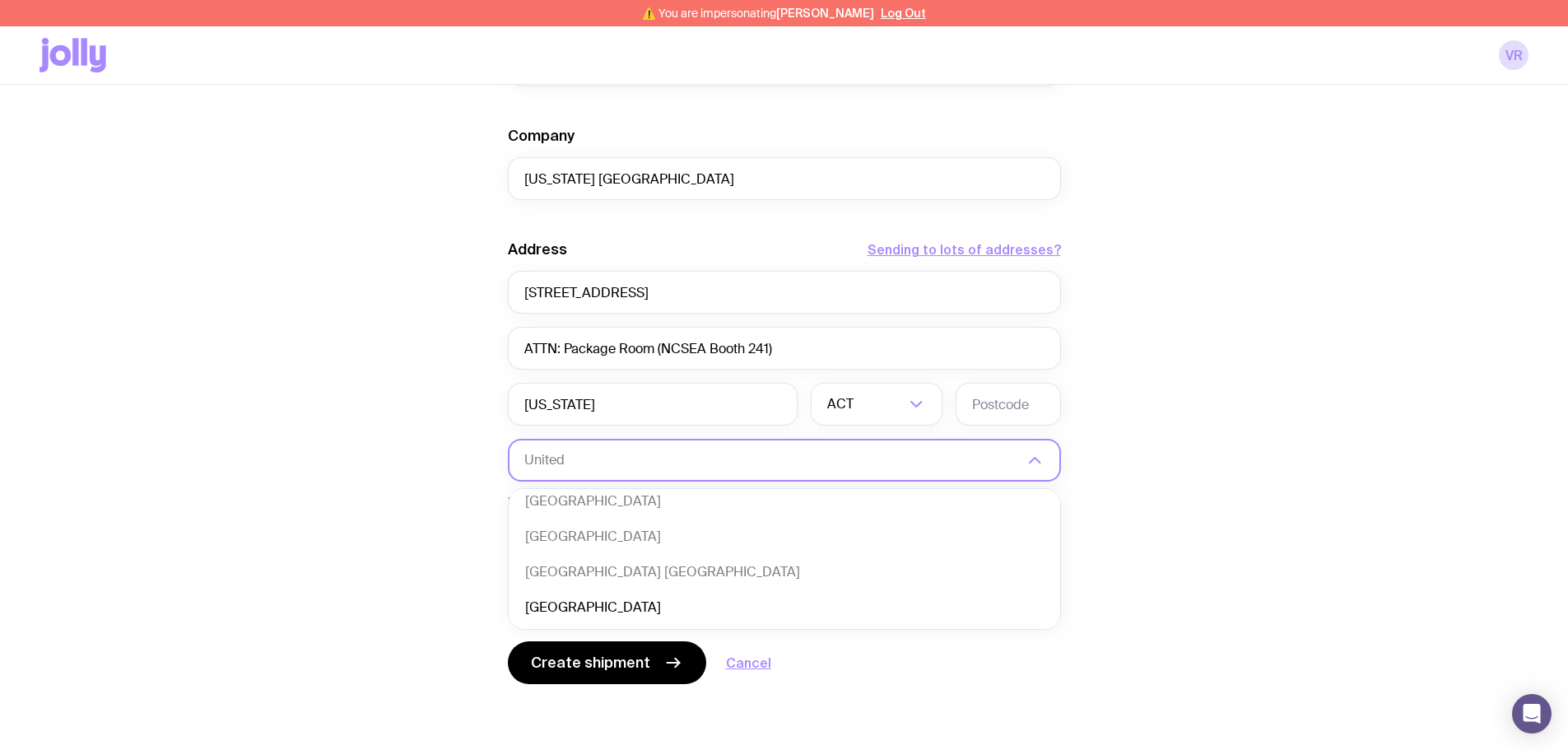
click at [658, 612] on li "United States of America" at bounding box center [784, 607] width 552 height 36
type input "United"
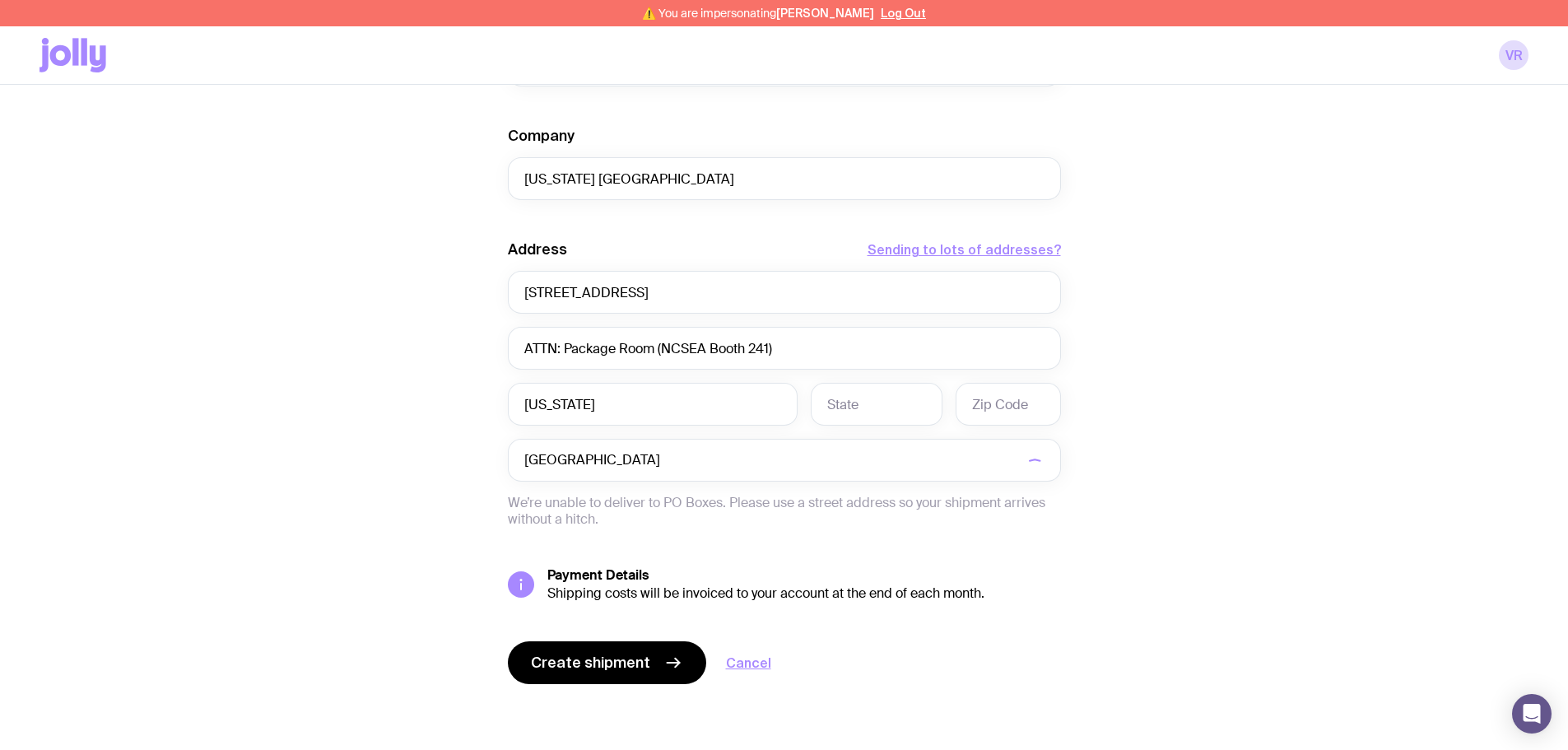
scroll to position [5, 0]
click at [846, 405] on input "text" at bounding box center [877, 404] width 132 height 43
type input "10019"
click at [987, 407] on input "text" at bounding box center [1007, 404] width 105 height 43
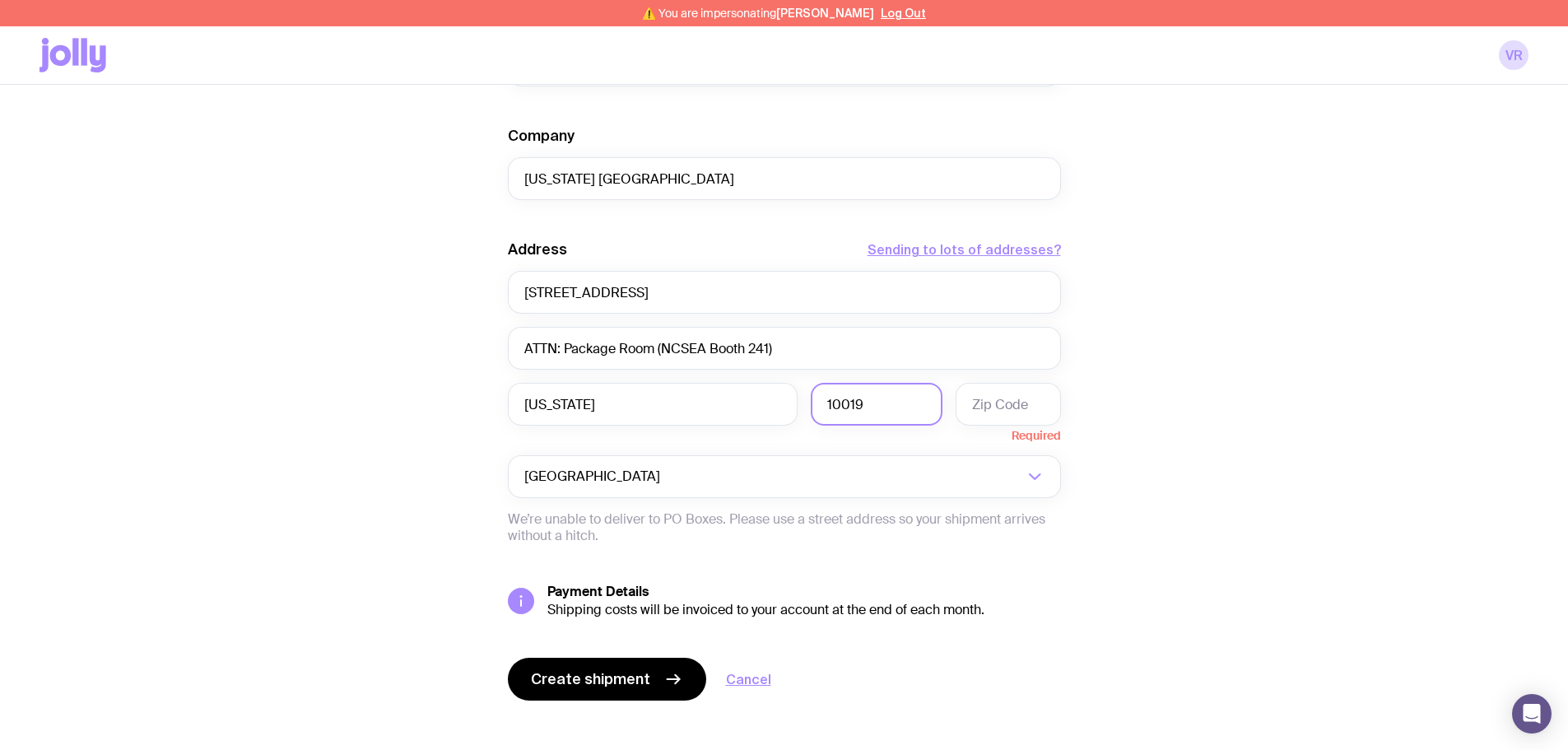
drag, startPoint x: 874, startPoint y: 409, endPoint x: 810, endPoint y: 409, distance: 64.0
click at [811, 409] on input "10019" at bounding box center [877, 404] width 132 height 43
click at [994, 406] on input "text" at bounding box center [1007, 404] width 105 height 43
paste input "10019"
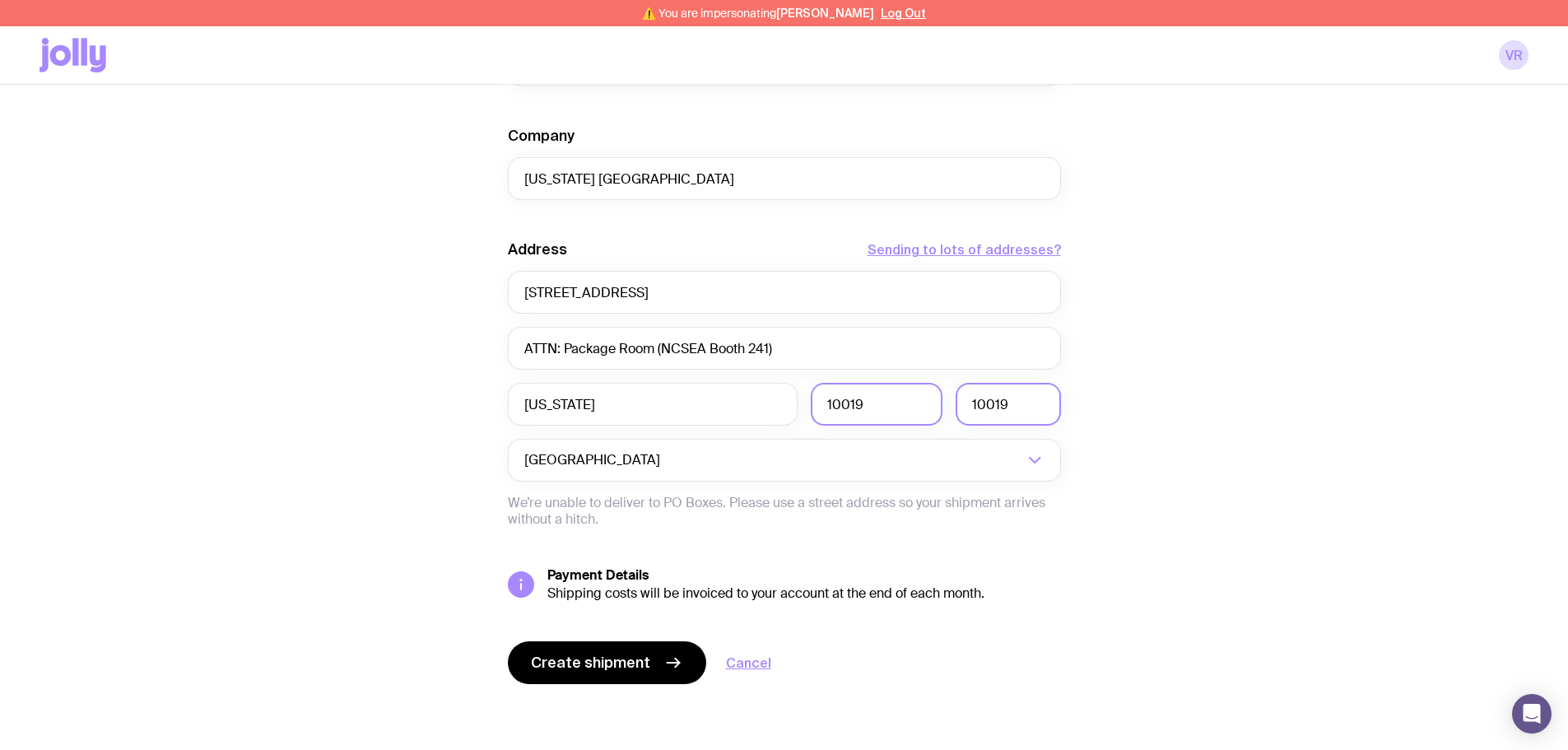
type input "10019"
drag, startPoint x: 896, startPoint y: 409, endPoint x: 807, endPoint y: 414, distance: 89.1
click at [807, 414] on div "New York 10019 10019" at bounding box center [784, 404] width 553 height 43
type input "New York"
click at [1251, 398] on div "Create shipment Shipment details 100 Sports Crew Socks First Name Laurent Last …" at bounding box center [784, 123] width 1489 height 1252
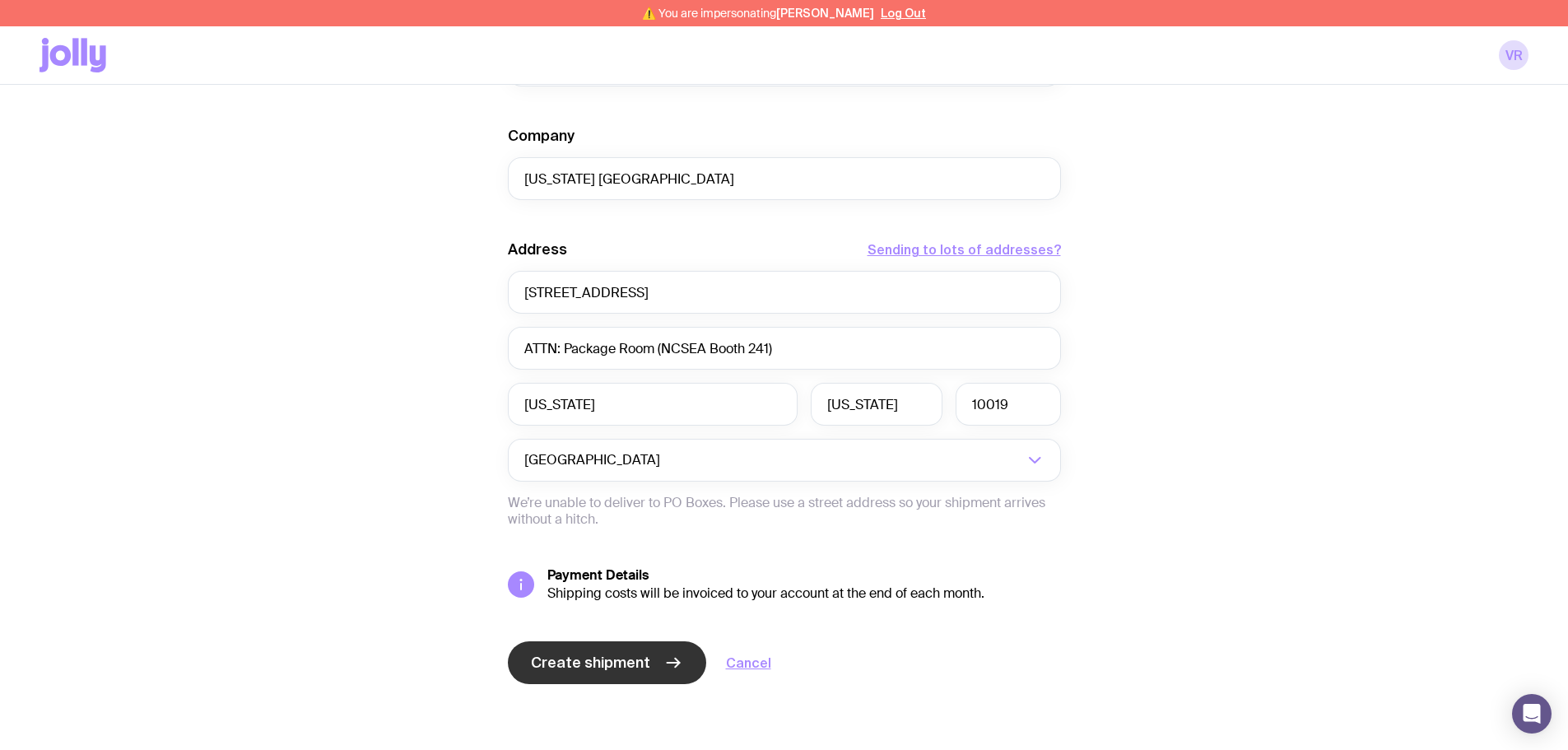
click at [643, 646] on button "Create shipment" at bounding box center [606, 662] width 198 height 43
